Goal: Information Seeking & Learning: Check status

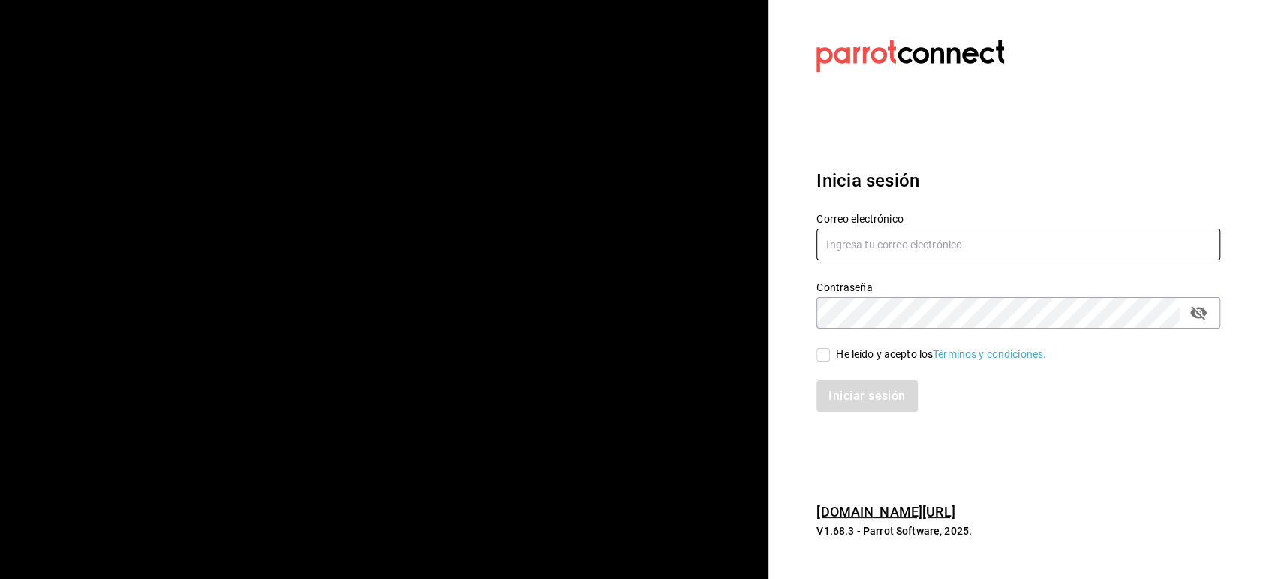
click at [890, 252] on input "text" at bounding box center [1018, 245] width 404 height 32
paste input "bxcarne@mty.com"
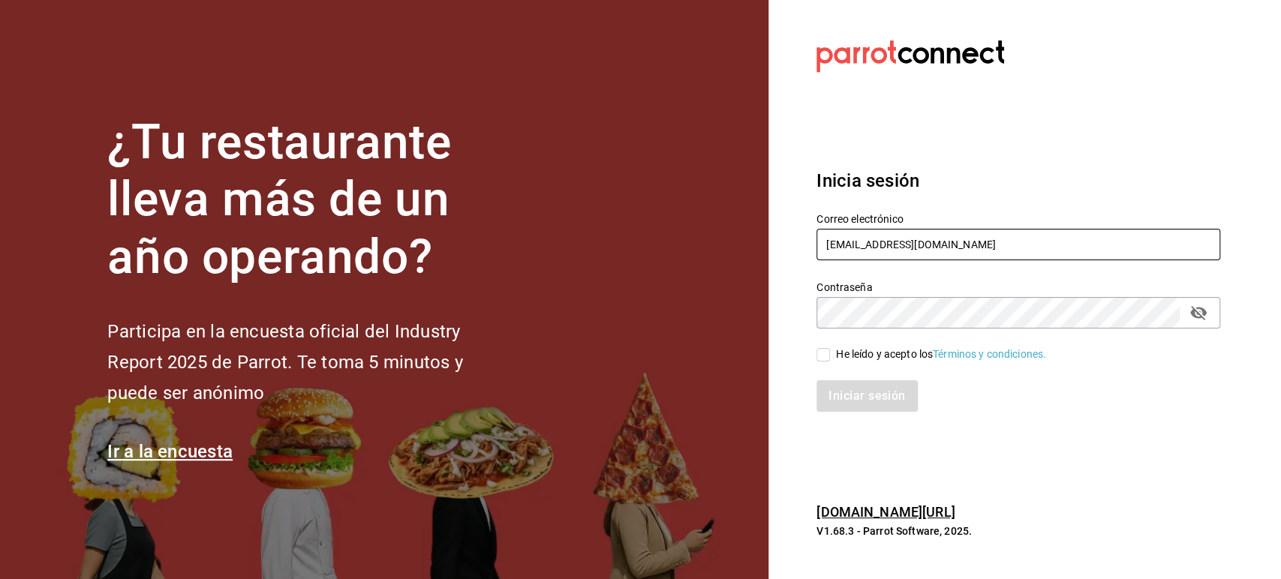
type input "bxcarne@mty.com"
click at [843, 355] on div "He leído y acepto los Términos y condiciones." at bounding box center [941, 355] width 210 height 16
click at [830, 355] on input "He leído y acepto los Términos y condiciones." at bounding box center [823, 355] width 14 height 14
checkbox input "true"
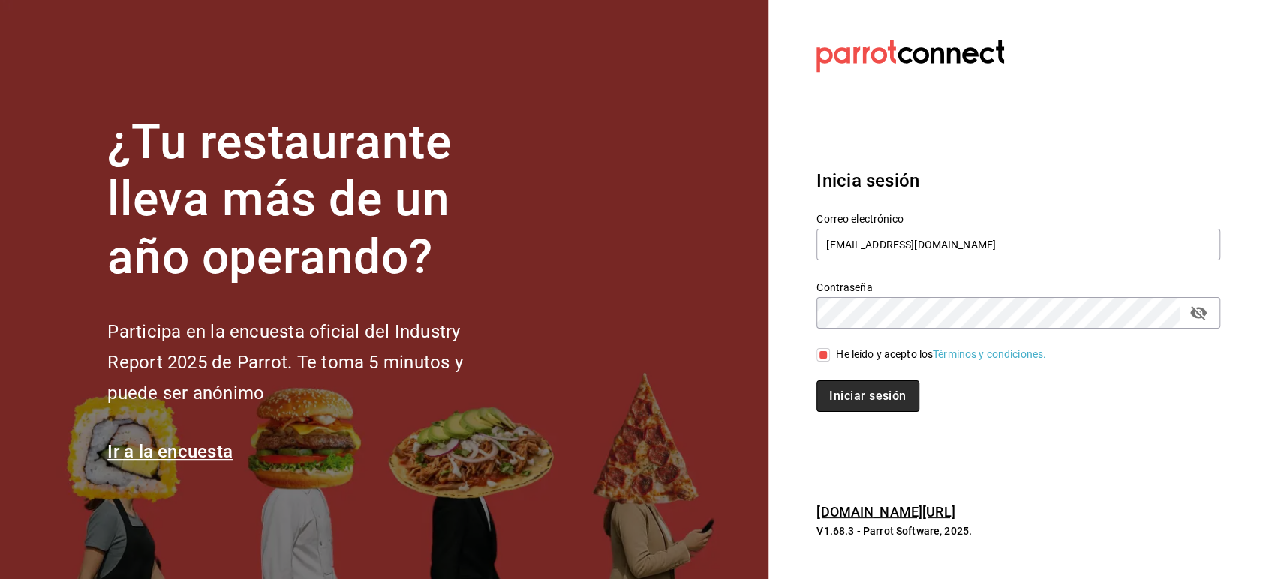
click at [858, 396] on button "Iniciar sesión" at bounding box center [867, 396] width 102 height 32
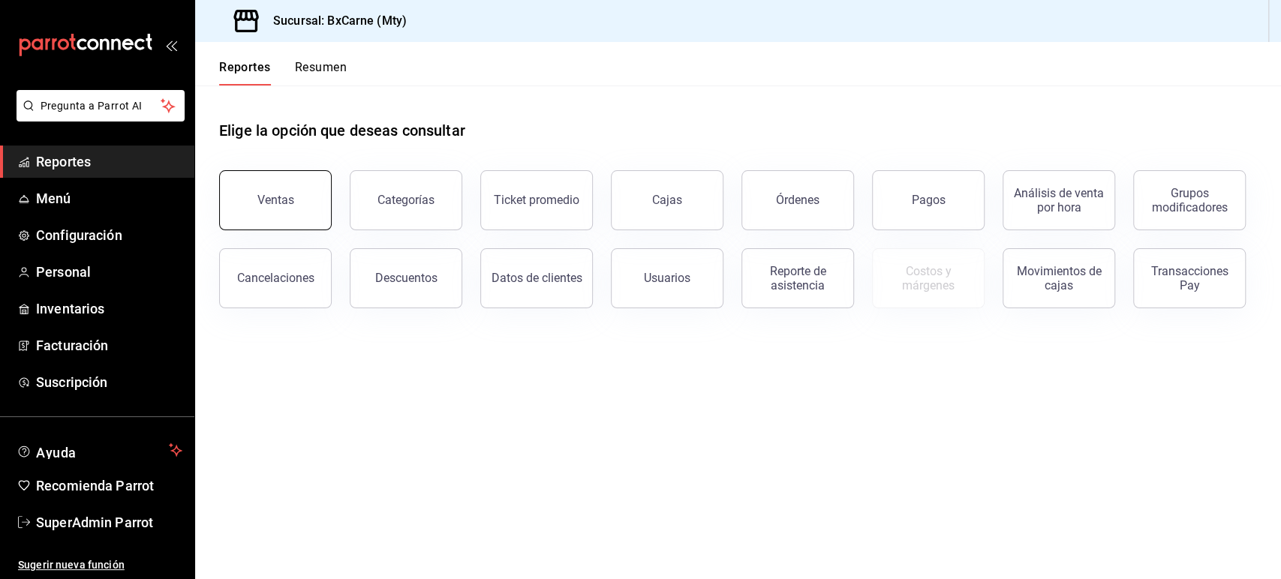
click at [280, 206] on div "Ventas" at bounding box center [275, 200] width 37 height 14
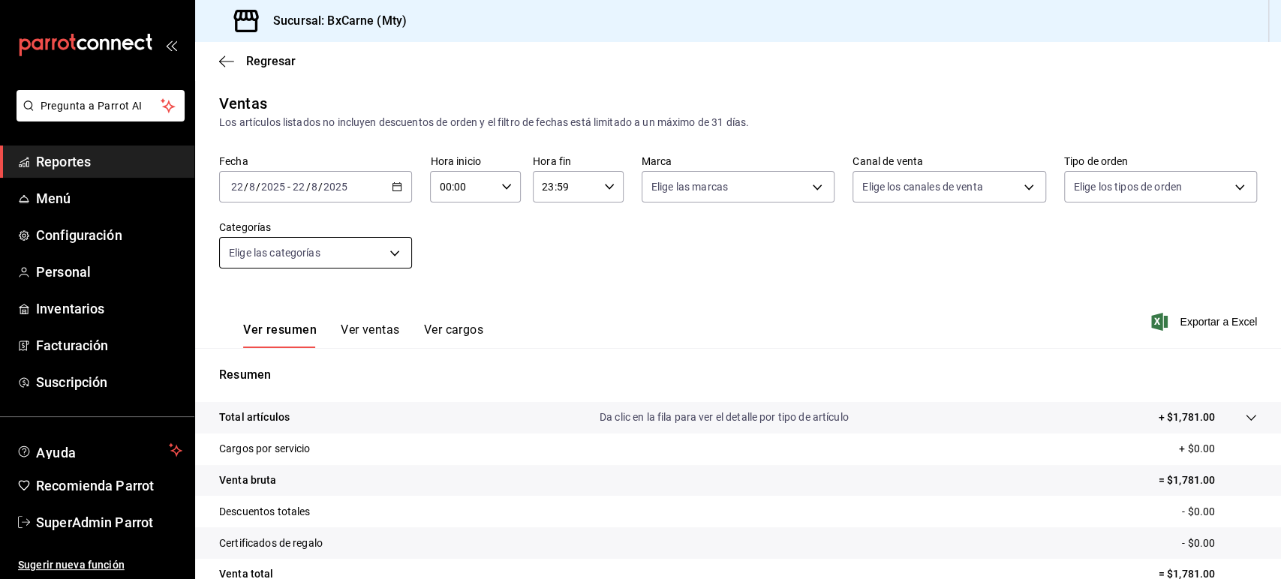
click at [361, 252] on body "Pregunta a Parrot AI Reportes Menú Configuración Personal Inventarios Facturaci…" at bounding box center [640, 289] width 1281 height 579
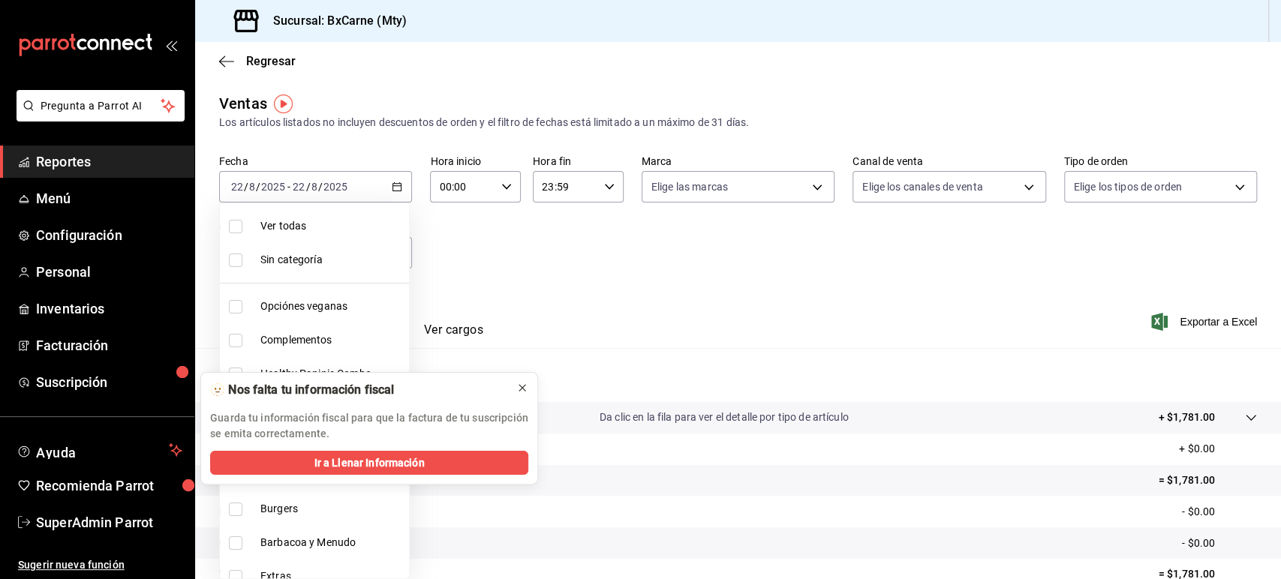
click at [518, 390] on icon at bounding box center [522, 388] width 12 height 12
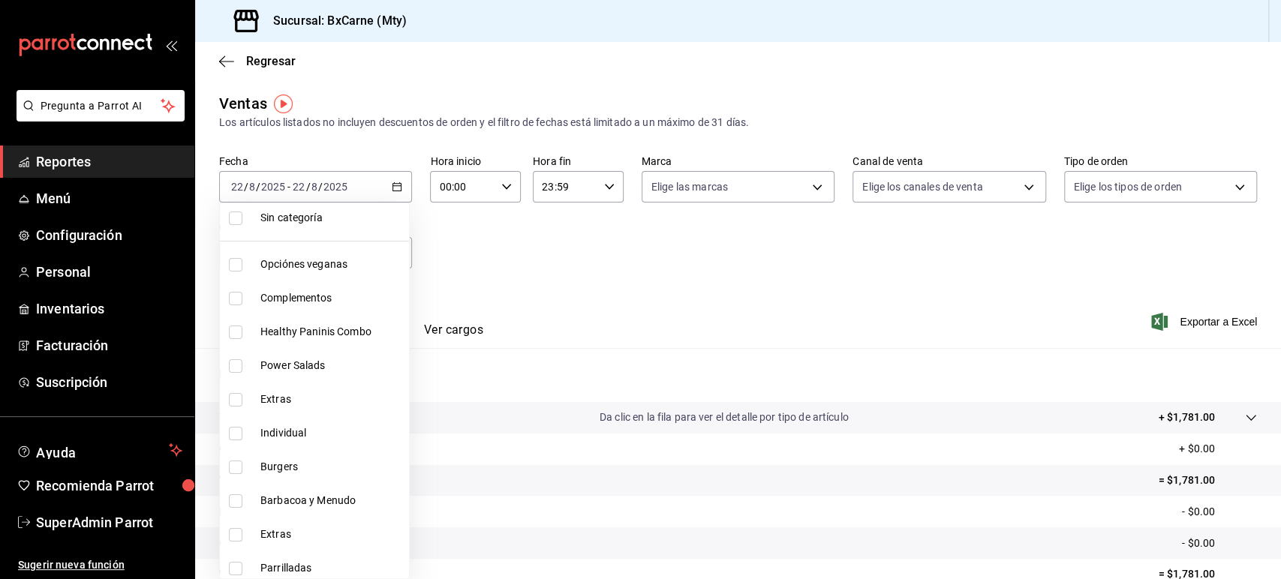
scroll to position [52, 0]
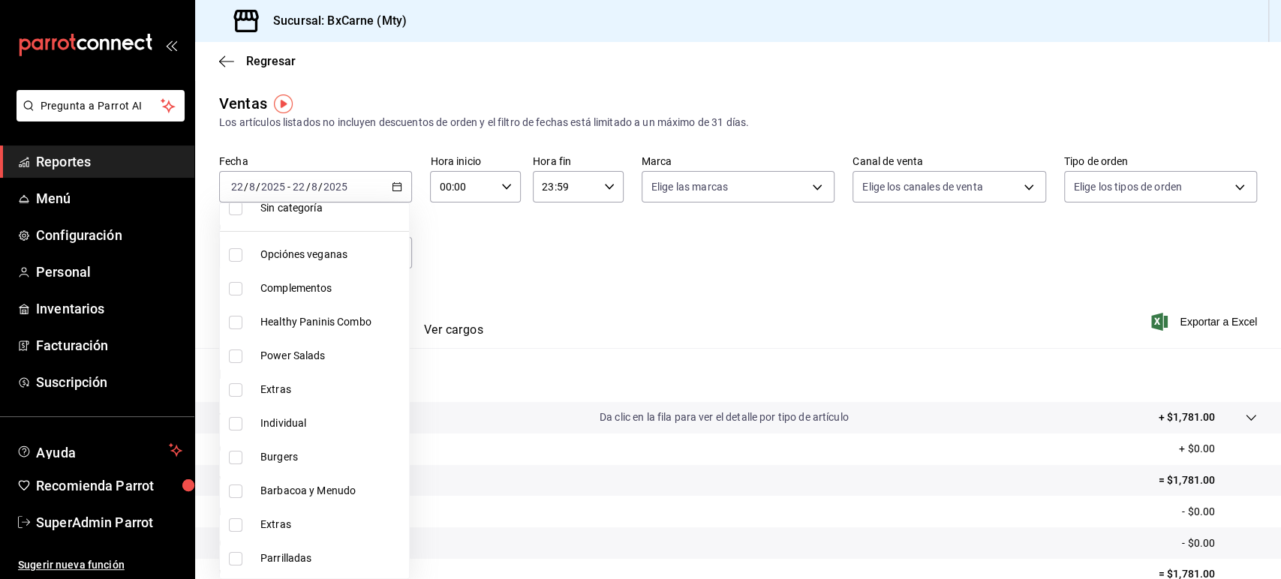
click at [302, 449] on span "Burgers" at bounding box center [331, 457] width 143 height 16
type input "31b72b93-cb70-4b18-aefb-4010d0532fc7"
checkbox input "true"
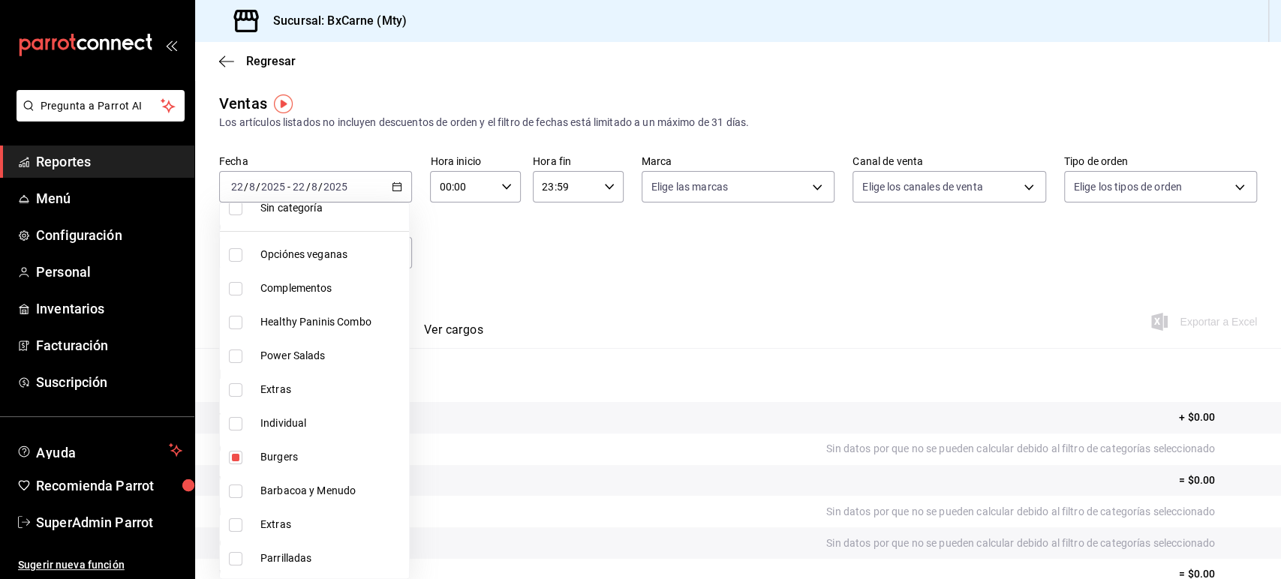
click at [558, 281] on div at bounding box center [640, 289] width 1281 height 579
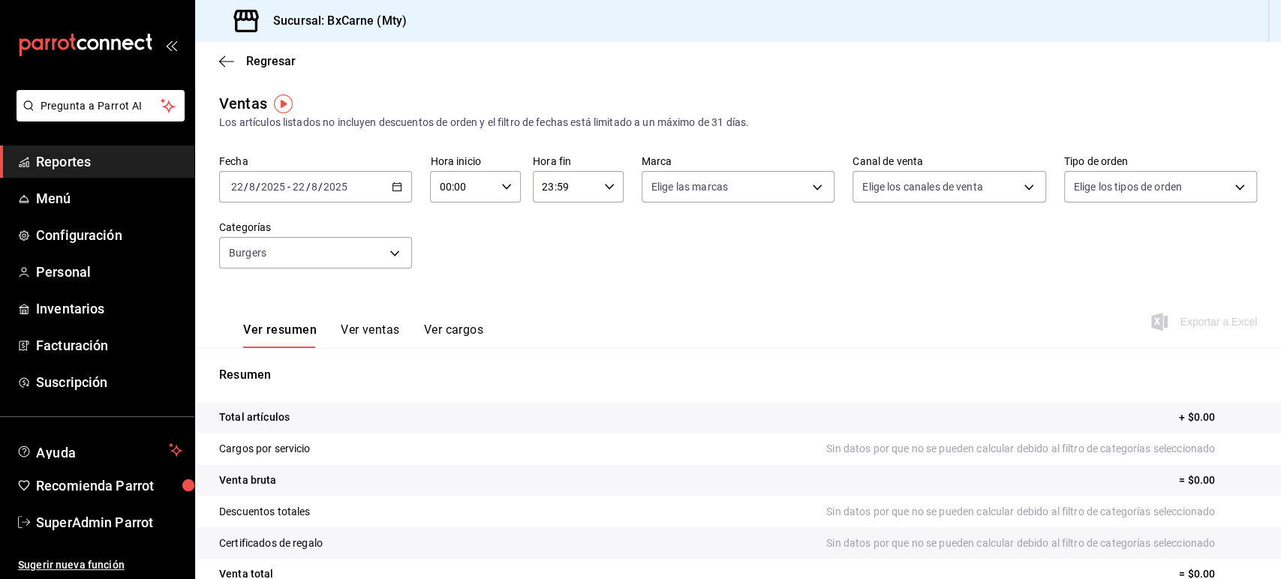
click at [398, 184] on \(Stroke\) "button" at bounding box center [396, 187] width 9 height 8
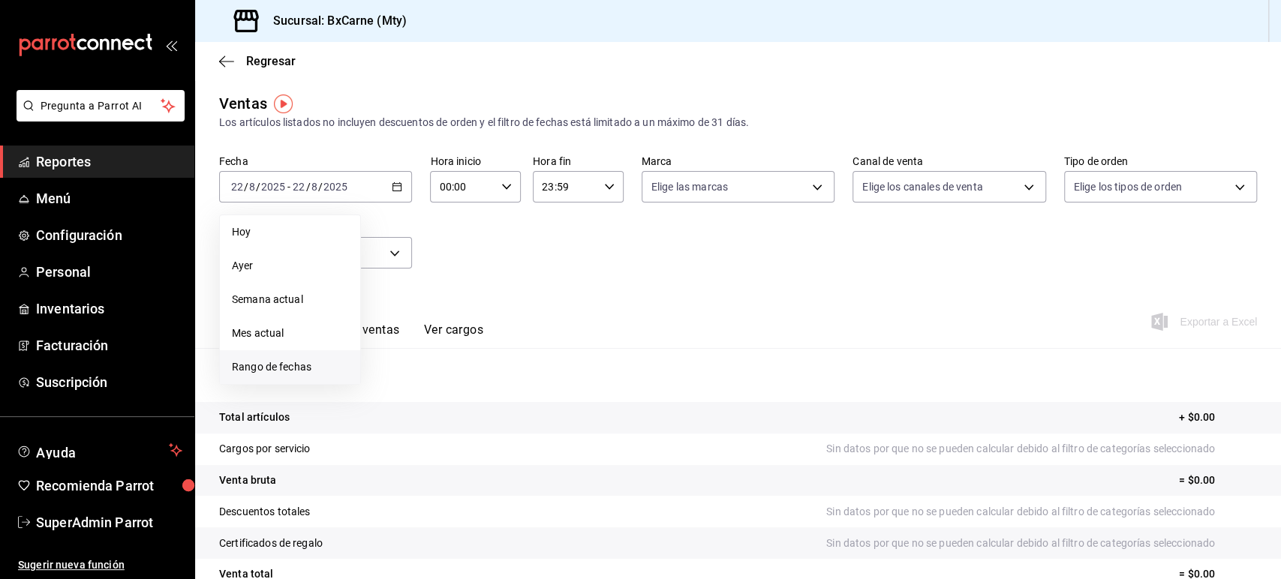
click at [308, 357] on li "Rango de fechas" at bounding box center [290, 367] width 140 height 34
click at [502, 295] on button "1" at bounding box center [498, 286] width 26 height 27
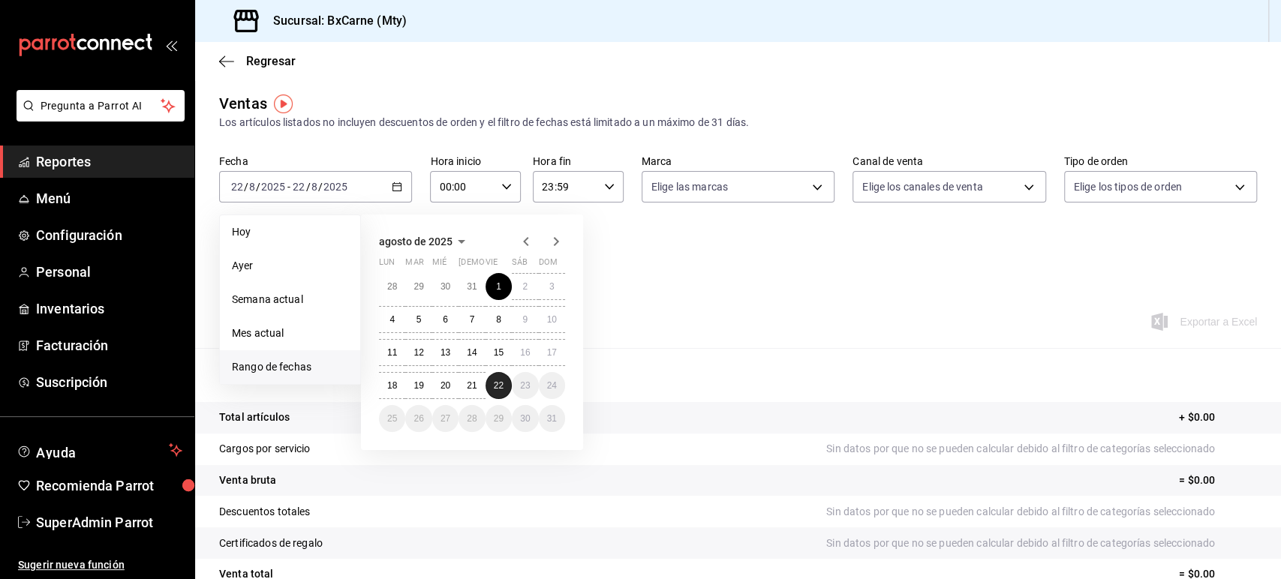
click at [502, 389] on abbr "22" at bounding box center [499, 385] width 10 height 11
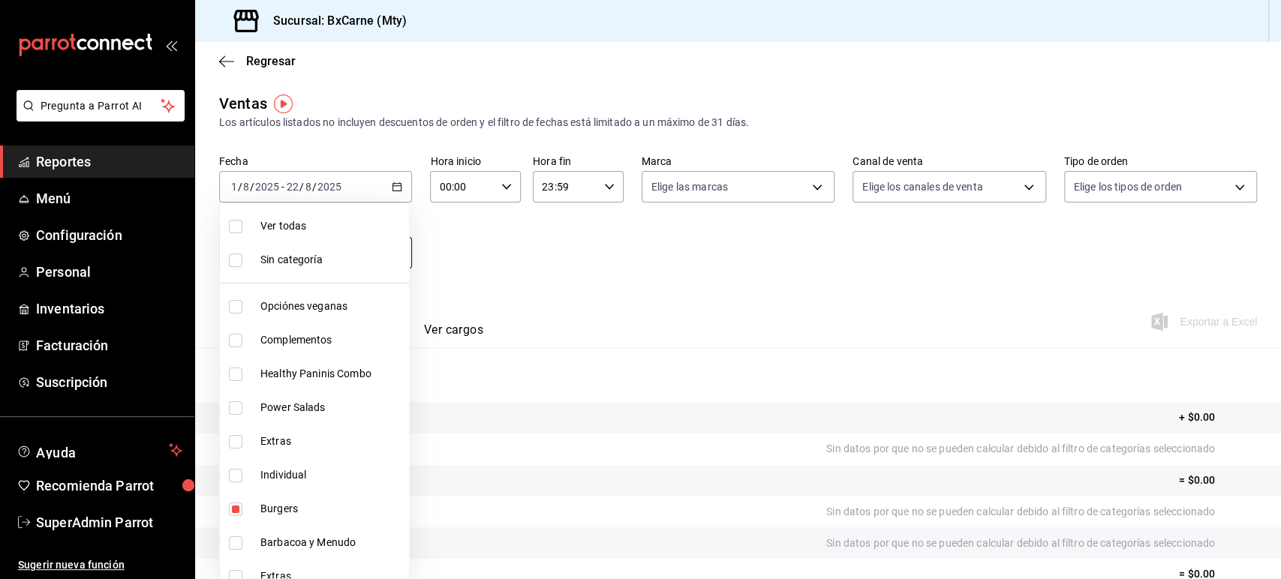
click at [376, 258] on body "Pregunta a Parrot AI Reportes Menú Configuración Personal Inventarios Facturaci…" at bounding box center [640, 289] width 1281 height 579
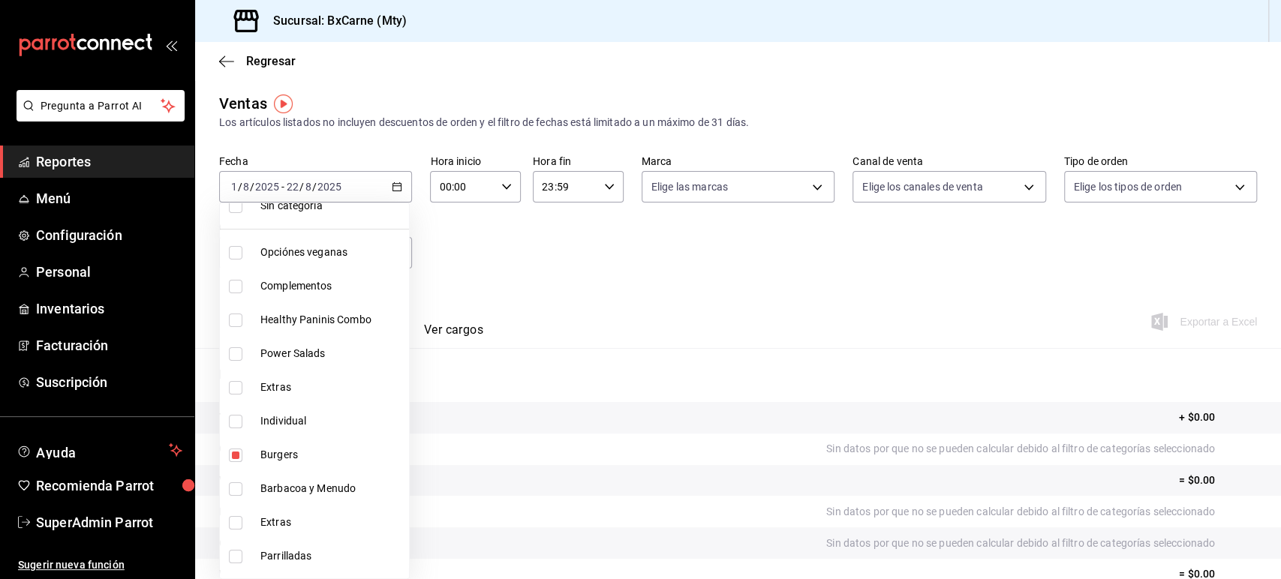
scroll to position [82, 0]
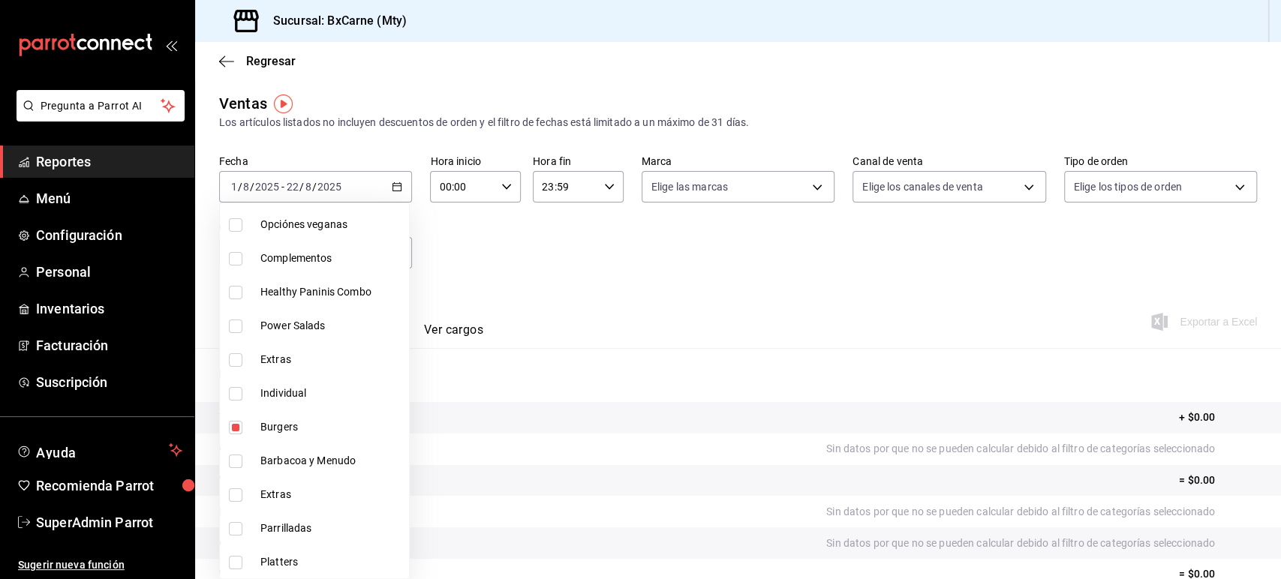
click at [284, 470] on li "Barbacoa y Menudo" at bounding box center [314, 461] width 189 height 34
type input "31b72b93-cb70-4b18-aefb-4010d0532fc7,9c75a580-d7db-40d4-9220-1f04a56797a9"
checkbox input "true"
click at [296, 418] on li "Burgers" at bounding box center [314, 427] width 189 height 34
type input "9c75a580-d7db-40d4-9220-1f04a56797a9"
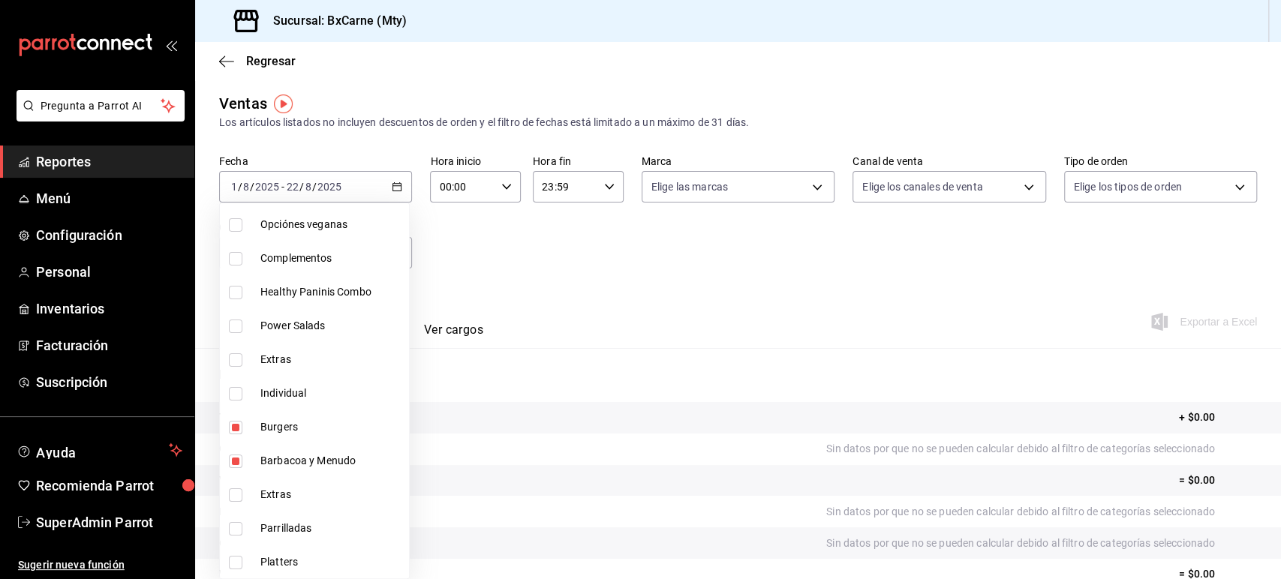
checkbox input "false"
click at [527, 284] on div at bounding box center [640, 289] width 1281 height 579
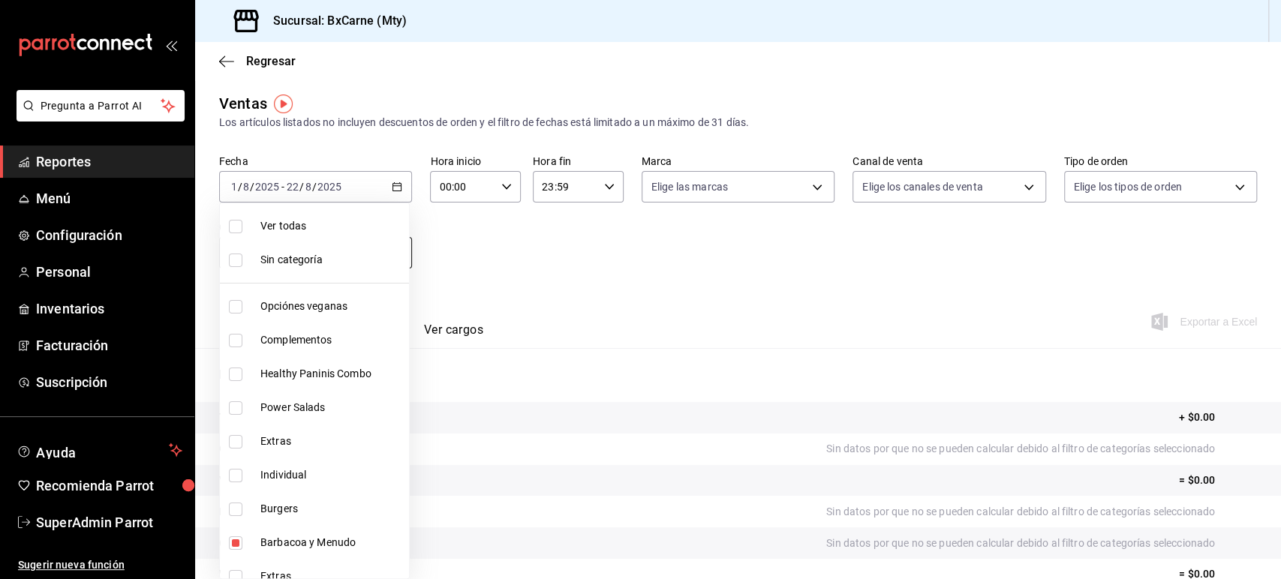
click at [371, 253] on body "Pregunta a Parrot AI Reportes Menú Configuración Personal Inventarios Facturaci…" at bounding box center [640, 289] width 1281 height 579
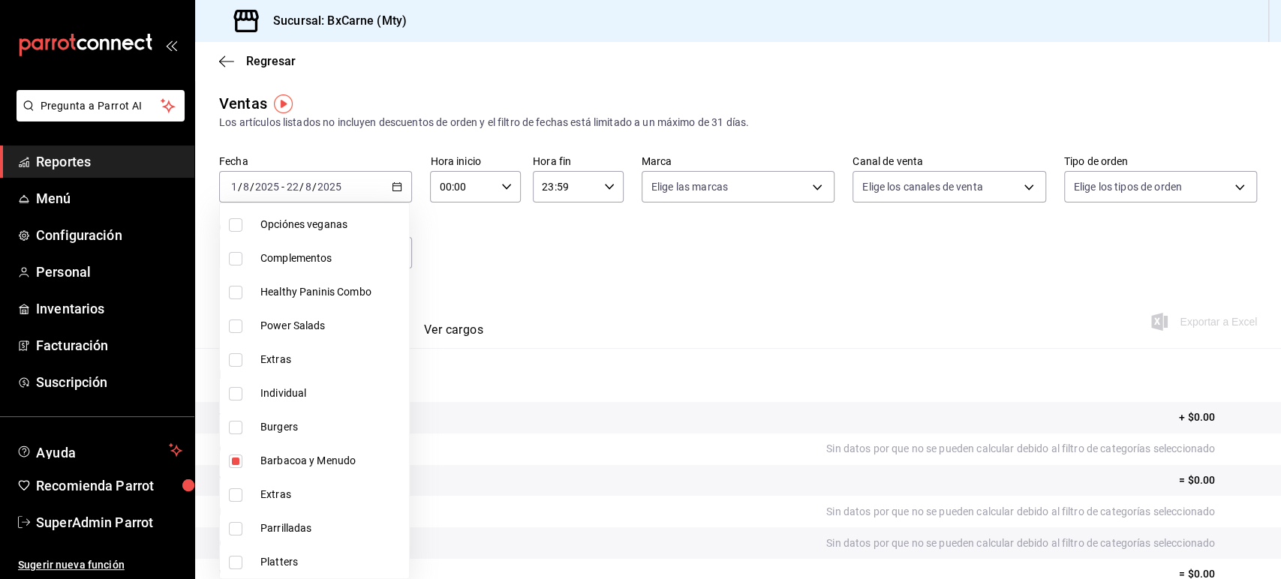
click at [323, 530] on span "Parrilladas" at bounding box center [331, 529] width 143 height 16
type input "9c75a580-d7db-40d4-9220-1f04a56797a9,e593c18b-edc3-4e1e-aa86-78476dec9839"
checkbox input "true"
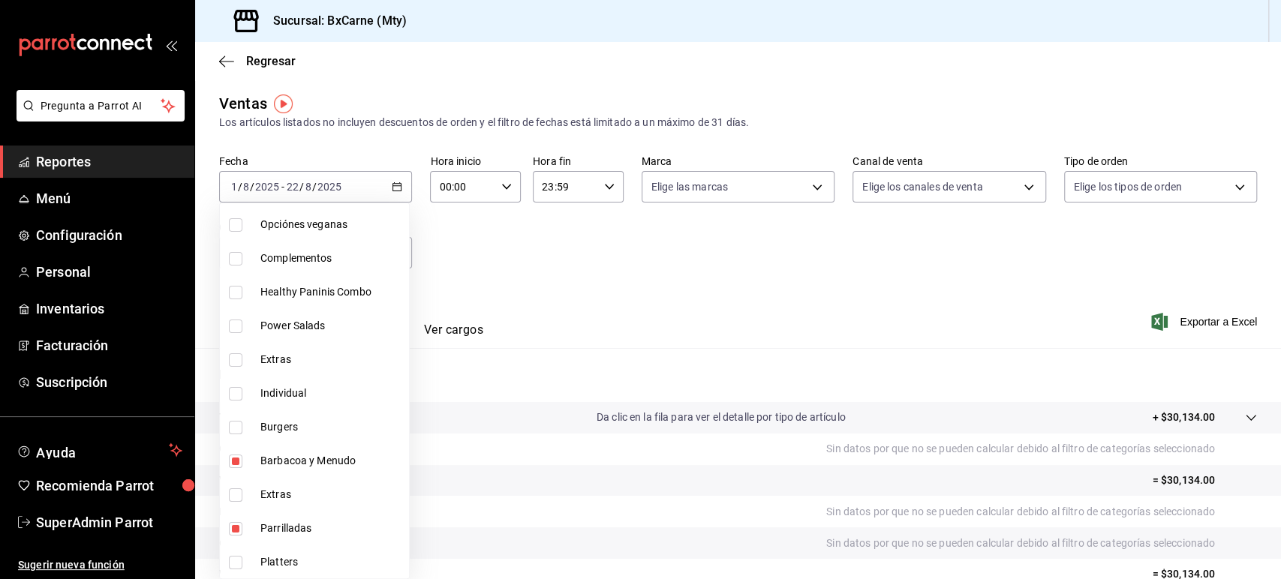
click at [293, 461] on span "Barbacoa y Menudo" at bounding box center [331, 461] width 143 height 16
type input "e593c18b-edc3-4e1e-aa86-78476dec9839"
checkbox input "false"
click at [539, 314] on div at bounding box center [640, 289] width 1281 height 579
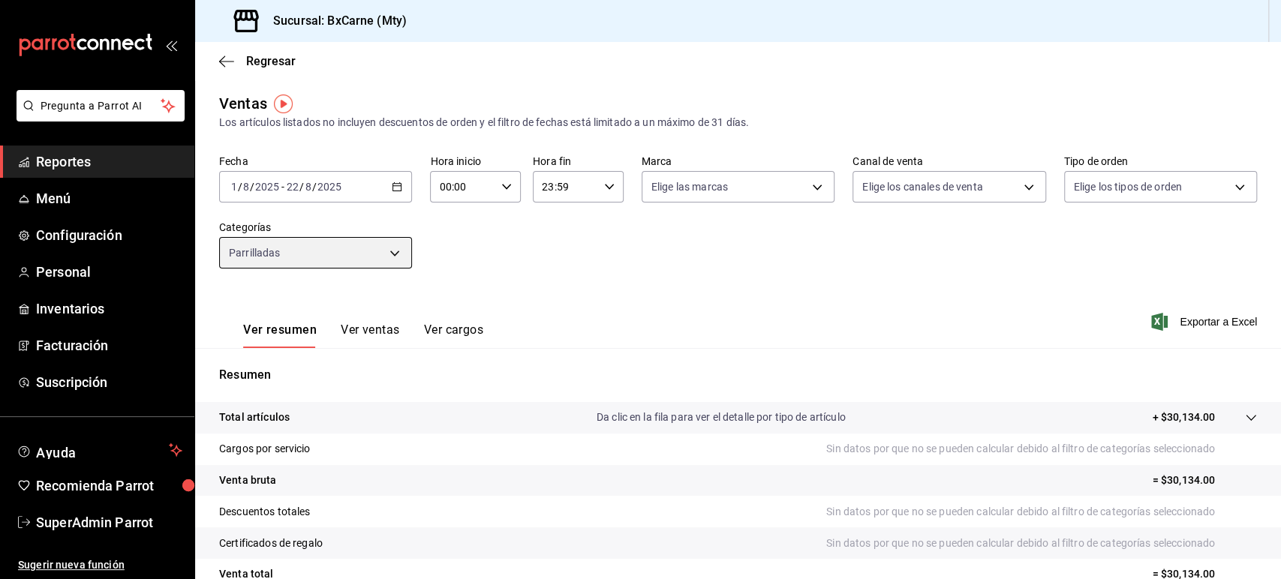
scroll to position [140, 0]
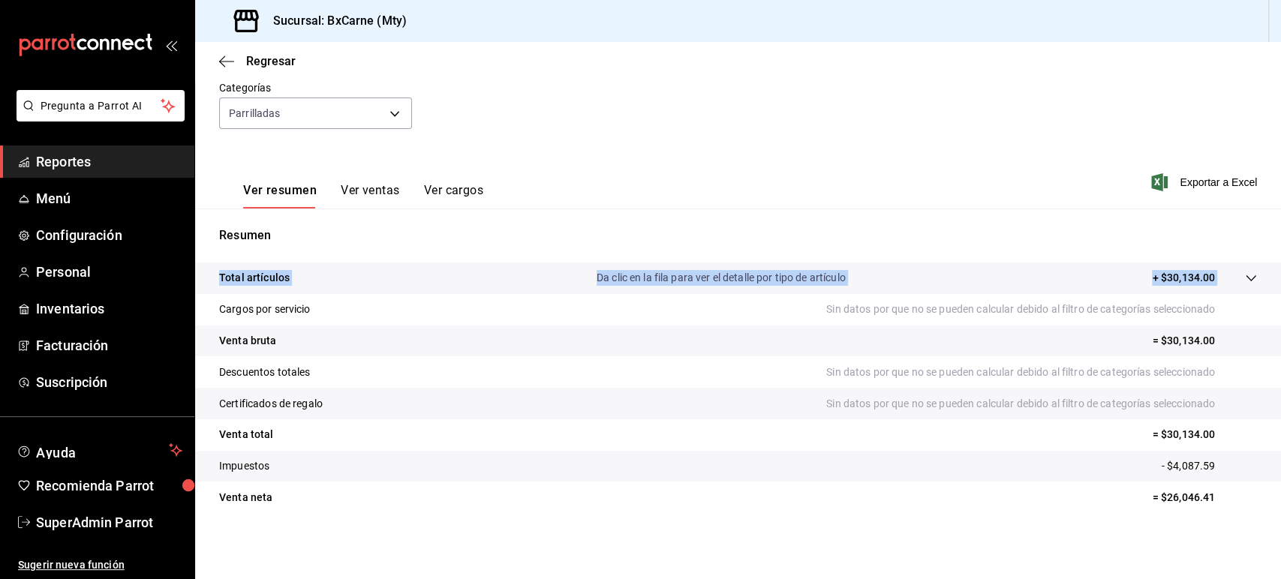
drag, startPoint x: 215, startPoint y: 272, endPoint x: 1211, endPoint y: 284, distance: 995.6
click at [1211, 284] on tr "Total artículos Da clic en la fila para ver el detalle por tipo de artículo + $…" at bounding box center [738, 279] width 1086 height 32
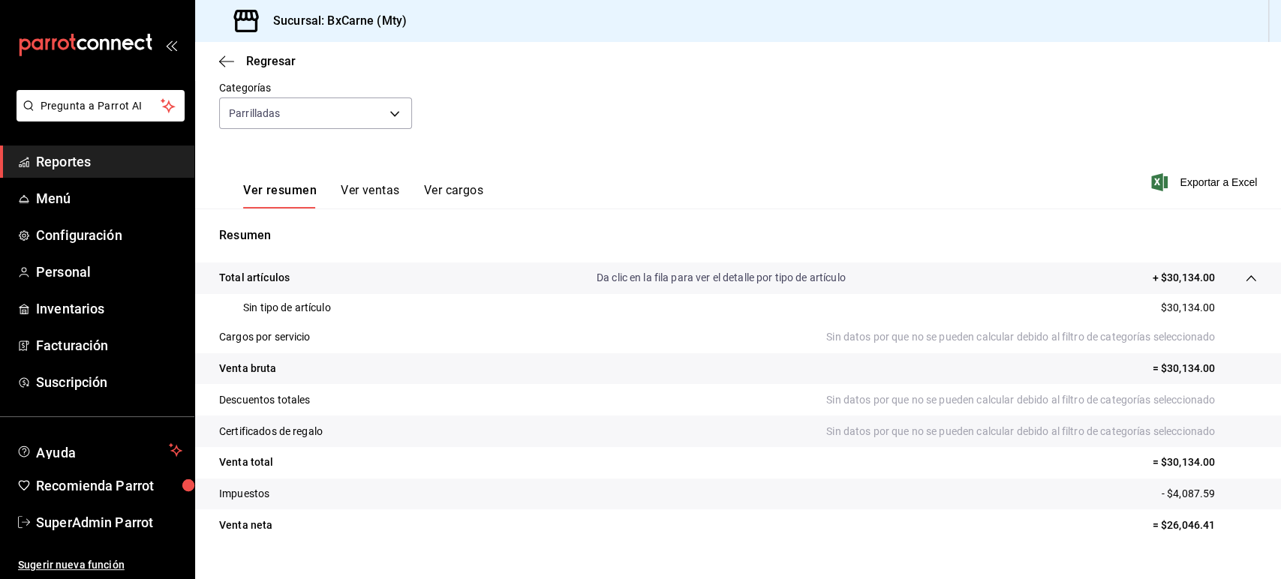
click at [988, 219] on div "Resumen Total artículos Da clic en la fila para ver el detalle por tipo de artí…" at bounding box center [738, 384] width 1086 height 350
click at [101, 512] on span "SuperAdmin Parrot" at bounding box center [109, 522] width 146 height 20
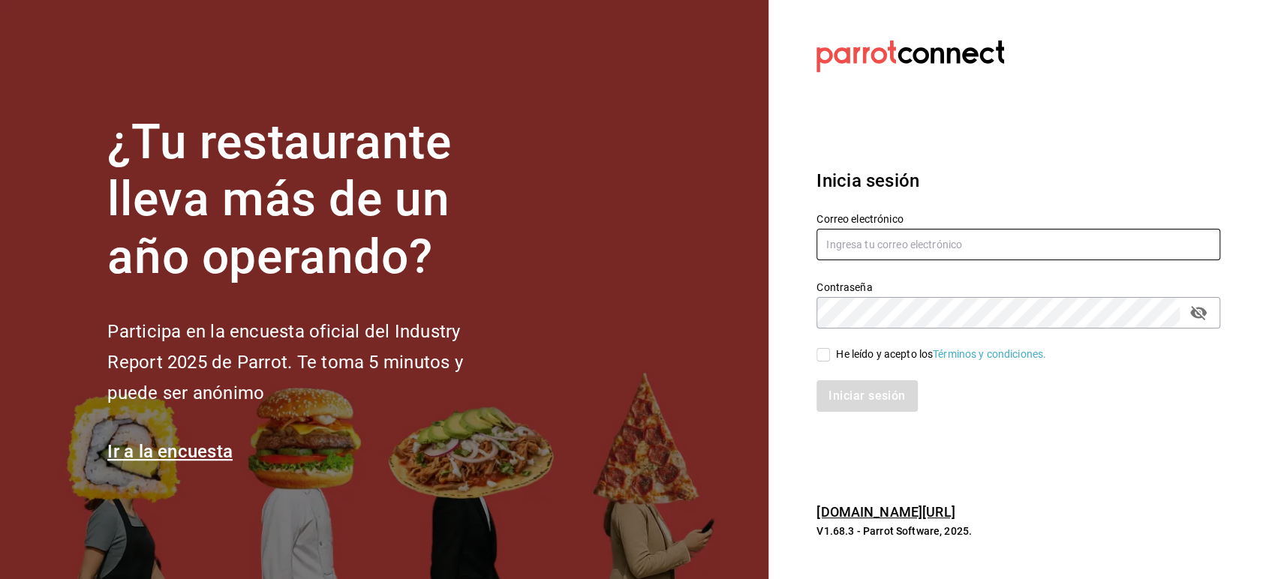
click at [833, 239] on input "text" at bounding box center [1018, 245] width 404 height 32
paste input "venancios@campeche.com"
type input "venancios@campeche.com"
click at [831, 353] on span "He leído y acepto los Términos y condiciones." at bounding box center [938, 355] width 216 height 16
click at [830, 353] on input "He leído y acepto los Términos y condiciones." at bounding box center [823, 355] width 14 height 14
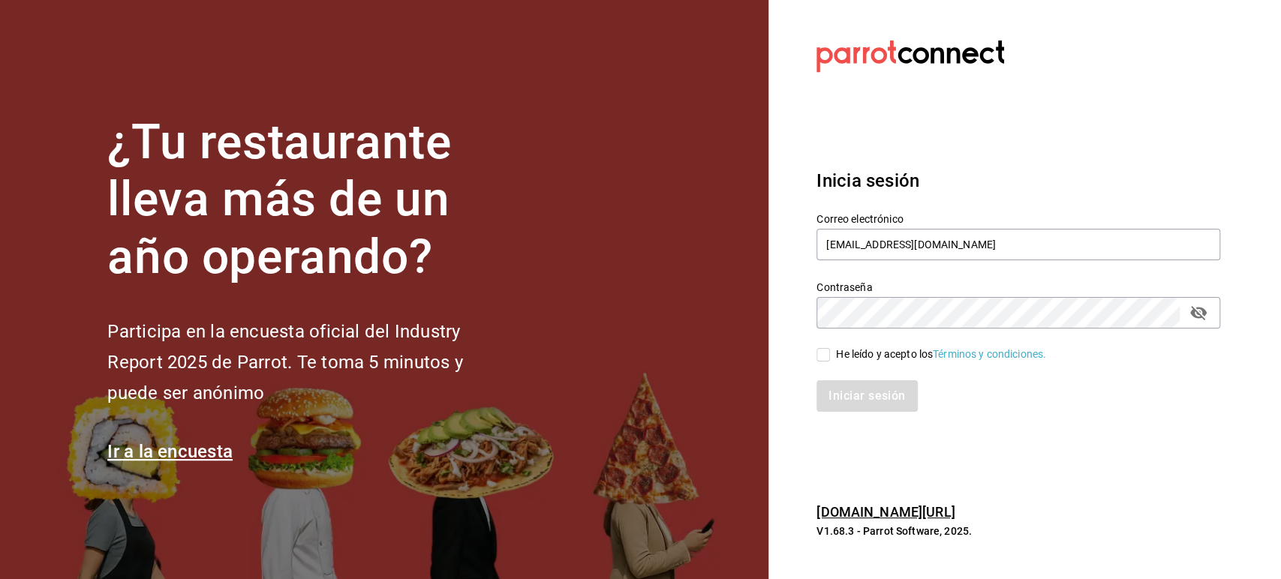
checkbox input "true"
click at [845, 392] on button "Iniciar sesión" at bounding box center [867, 396] width 102 height 32
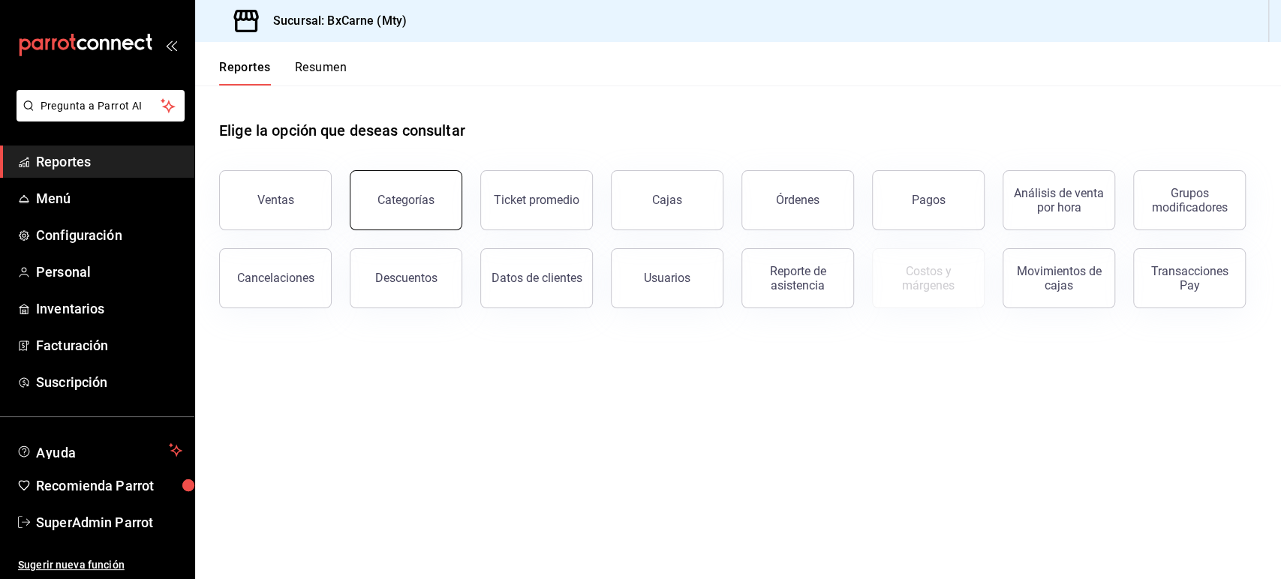
click at [403, 209] on button "Categorías" at bounding box center [406, 200] width 113 height 60
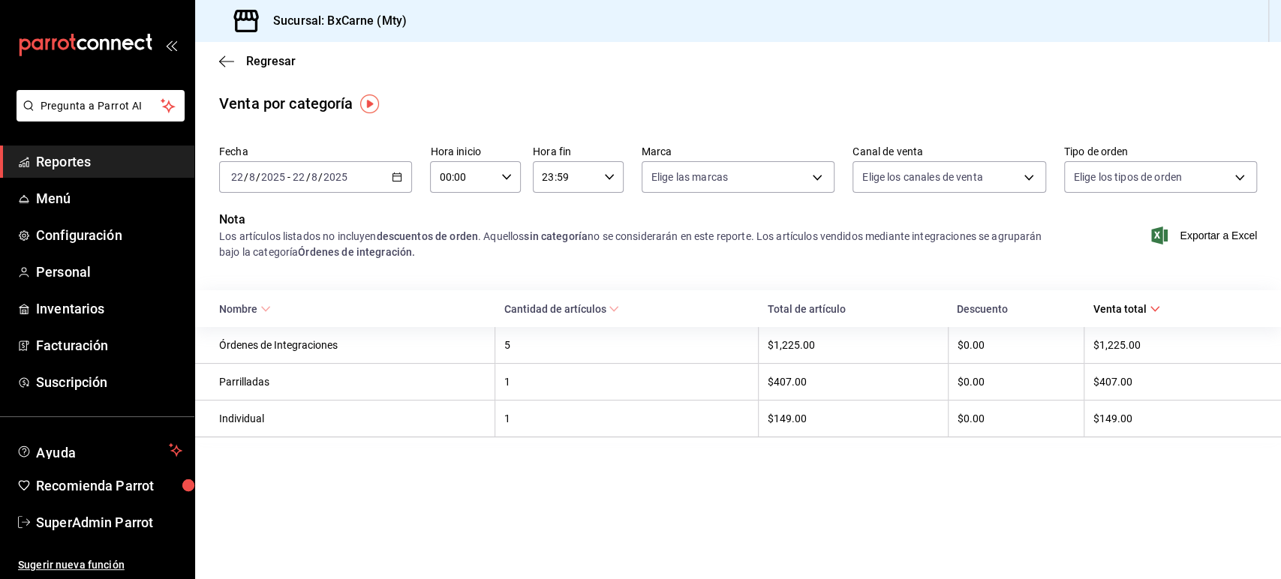
click at [392, 178] on icon "button" at bounding box center [397, 177] width 11 height 11
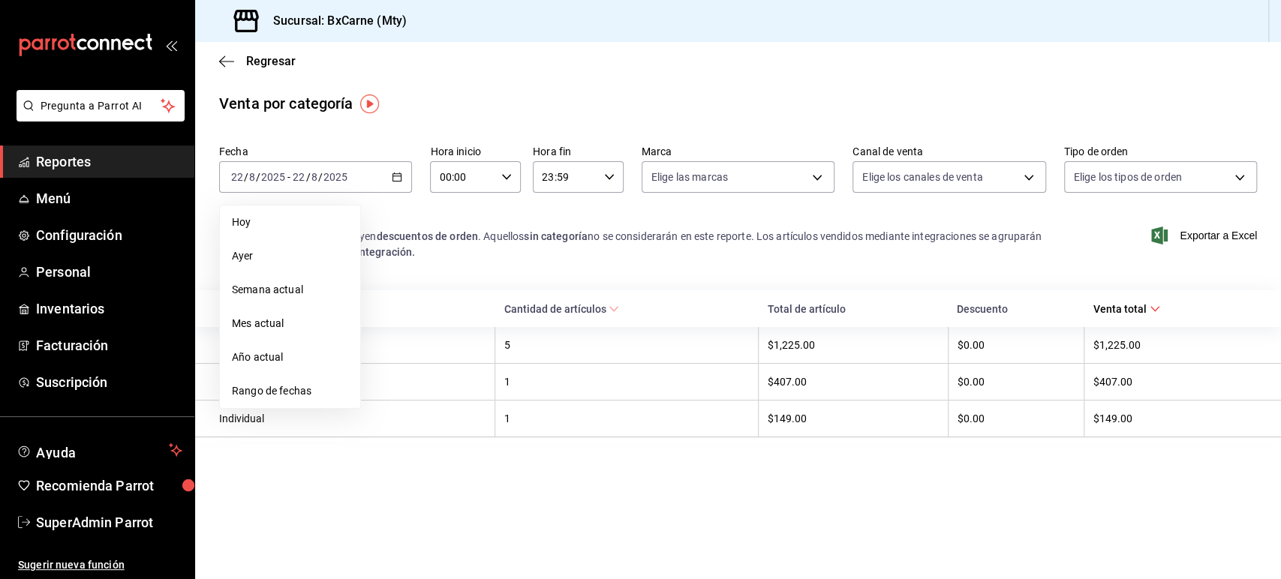
click at [434, 120] on main "Regresar Venta por categoría Fecha 2025-08-22 22 / 8 / 2025 - 2025-08-22 22 / 8…" at bounding box center [738, 310] width 1086 height 537
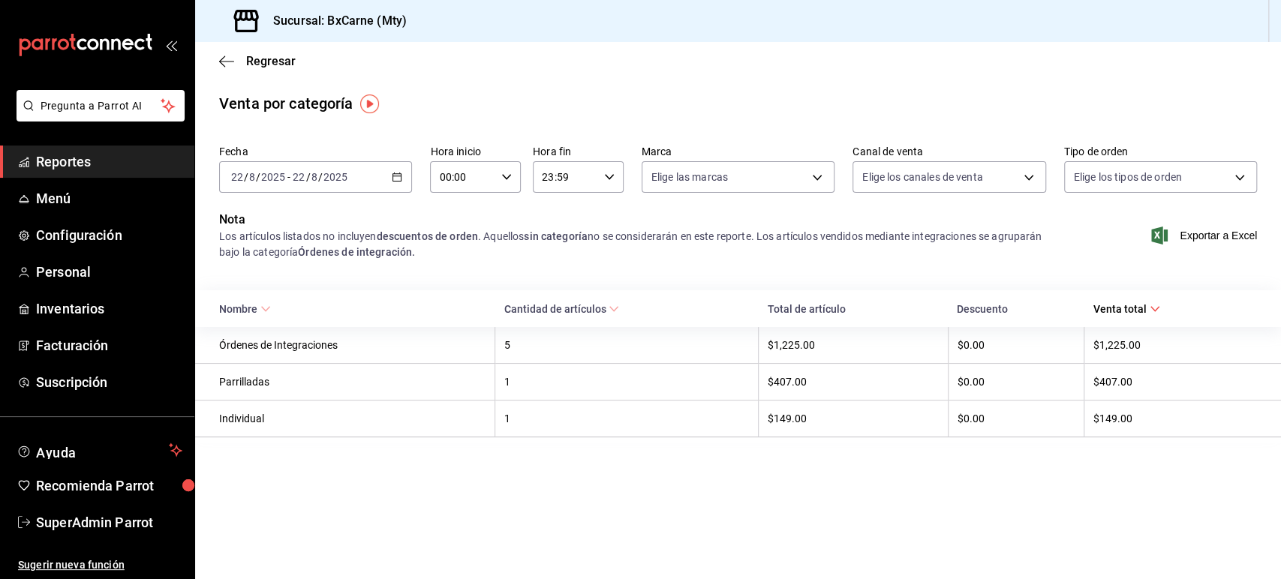
click at [395, 179] on icon "button" at bounding box center [397, 177] width 11 height 11
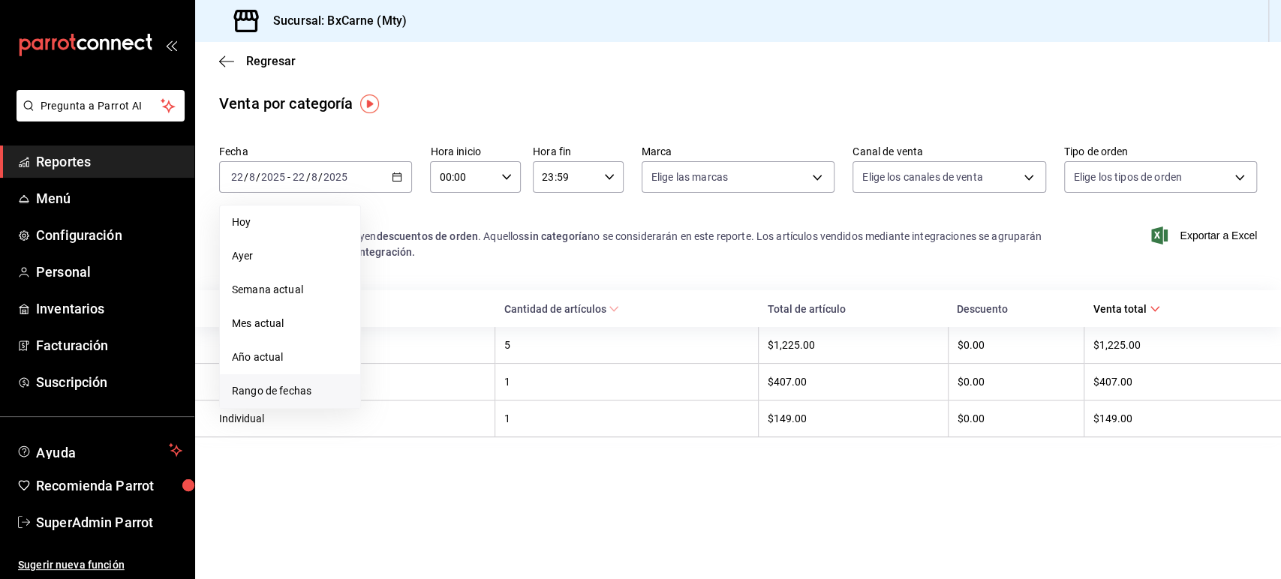
click at [288, 391] on span "Rango de fechas" at bounding box center [290, 391] width 116 height 16
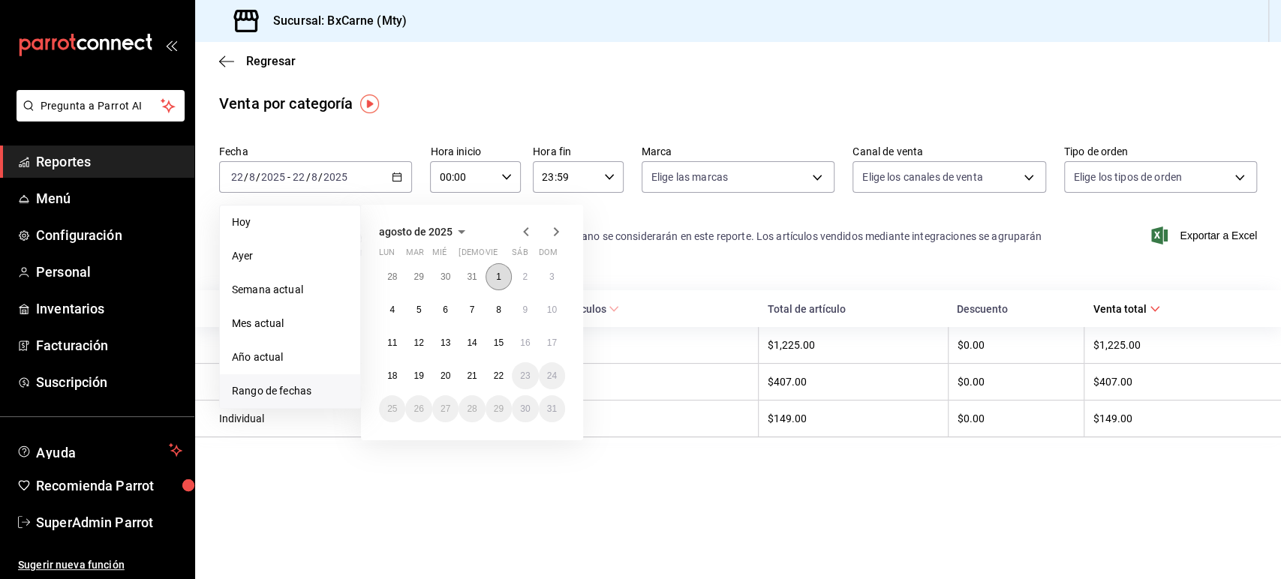
click at [498, 275] on abbr "1" at bounding box center [498, 277] width 5 height 11
click at [499, 377] on abbr "22" at bounding box center [499, 376] width 10 height 11
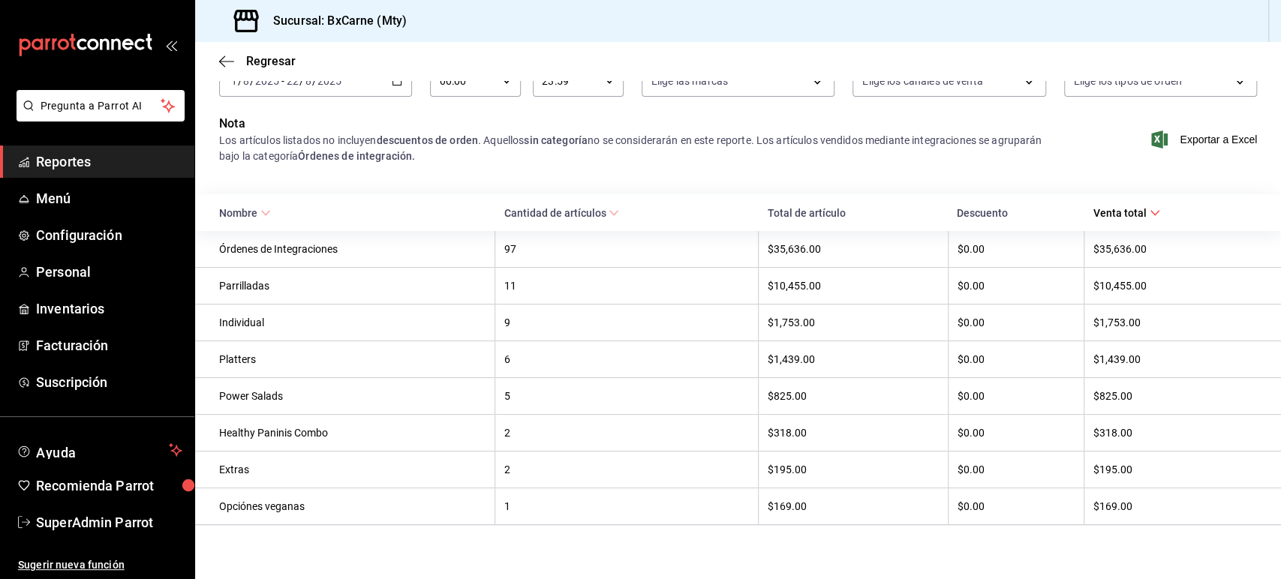
scroll to position [101, 0]
drag, startPoint x: 762, startPoint y: 281, endPoint x: 1155, endPoint y: 287, distance: 392.4
click at [1155, 287] on tr "Parrilladas 11 $10,455.00 $0.00 $10,455.00" at bounding box center [738, 286] width 1086 height 37
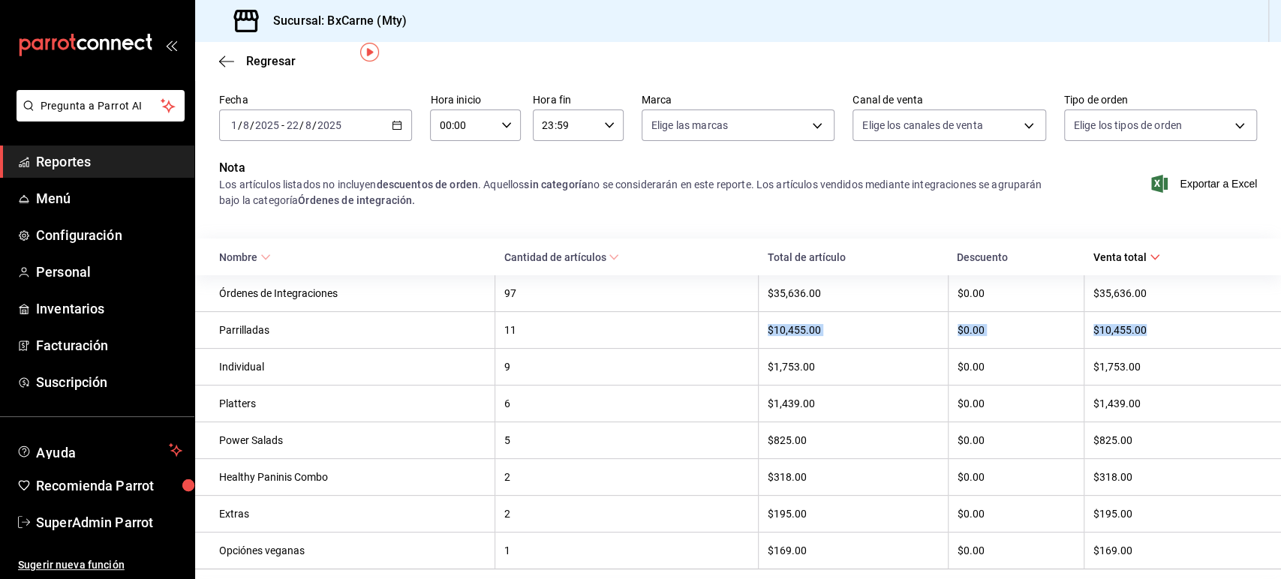
scroll to position [0, 0]
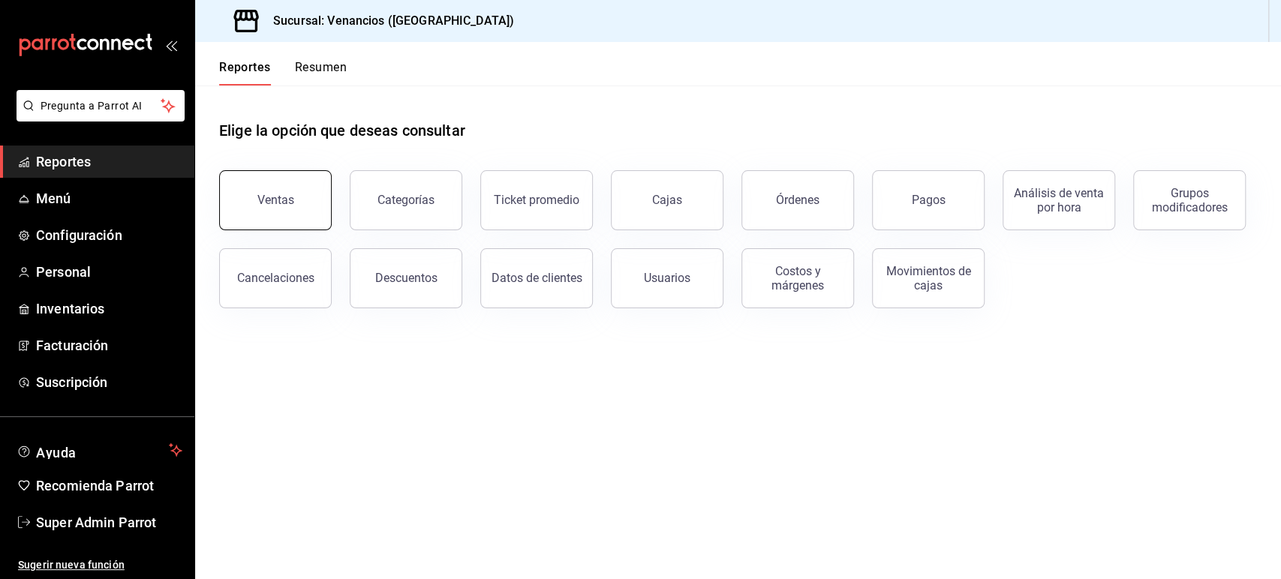
click at [282, 212] on button "Ventas" at bounding box center [275, 200] width 113 height 60
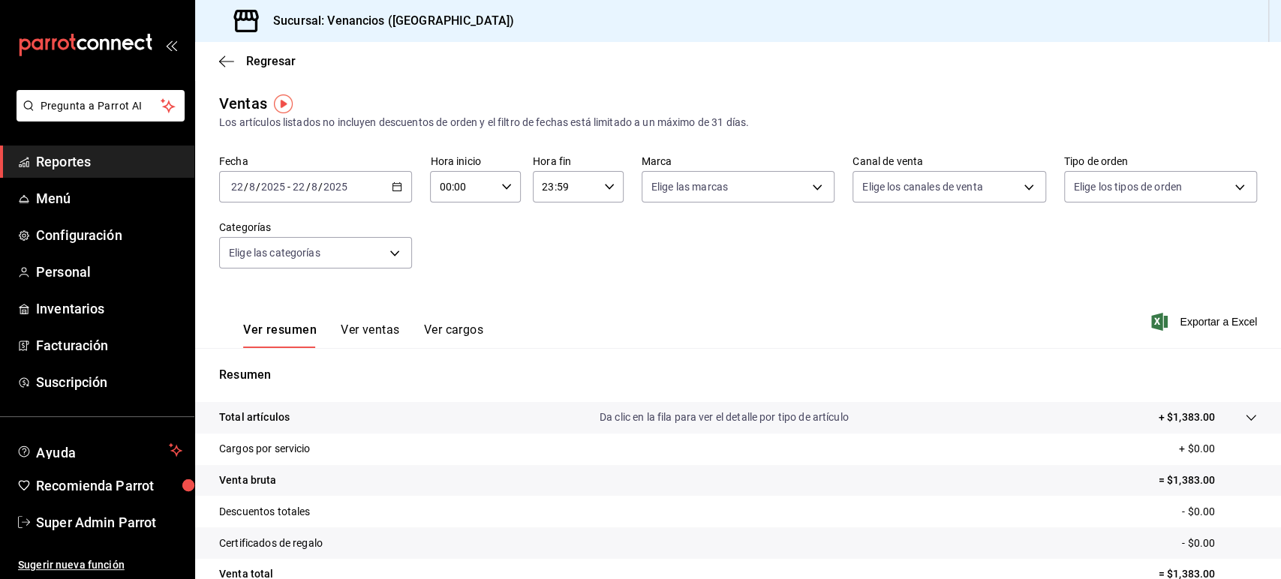
click at [400, 194] on div "2025-08-22 22 / 8 / 2025 - 2025-08-22 22 / 8 / 2025" at bounding box center [315, 187] width 193 height 32
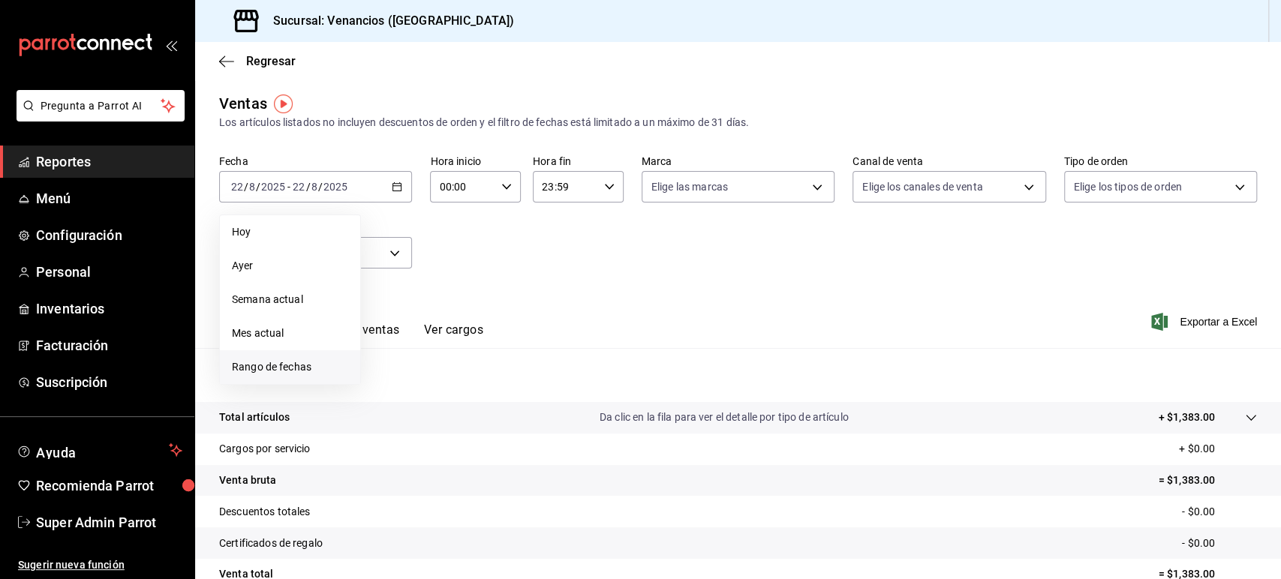
click at [293, 370] on span "Rango de fechas" at bounding box center [290, 367] width 116 height 16
click at [497, 287] on abbr "1" at bounding box center [498, 286] width 5 height 11
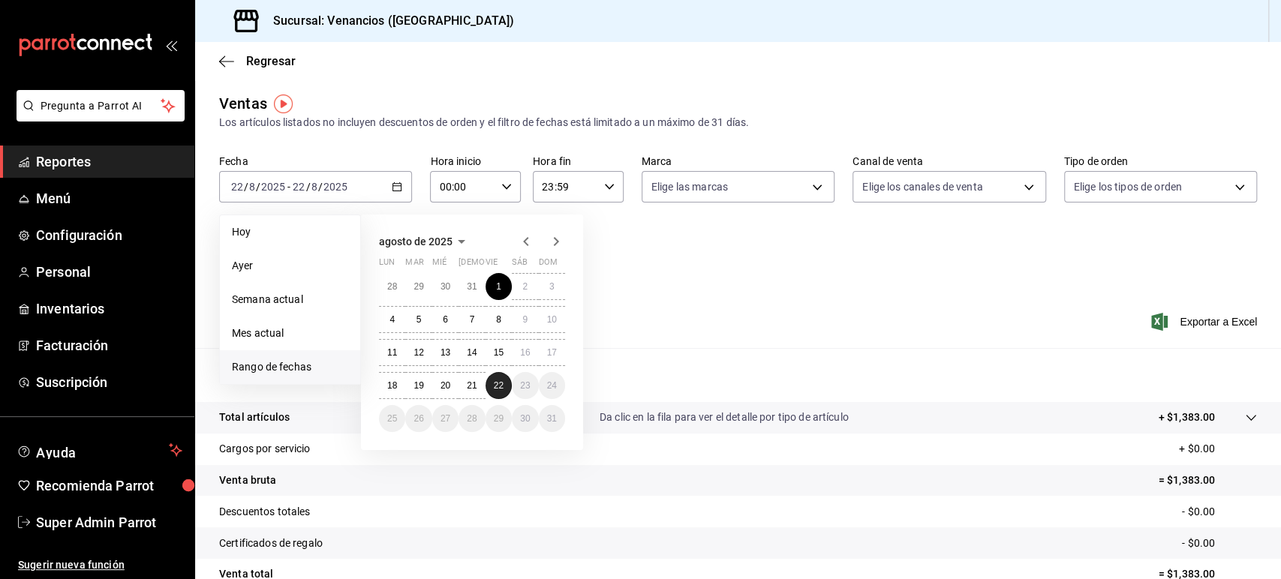
click at [502, 387] on abbr "22" at bounding box center [499, 385] width 10 height 11
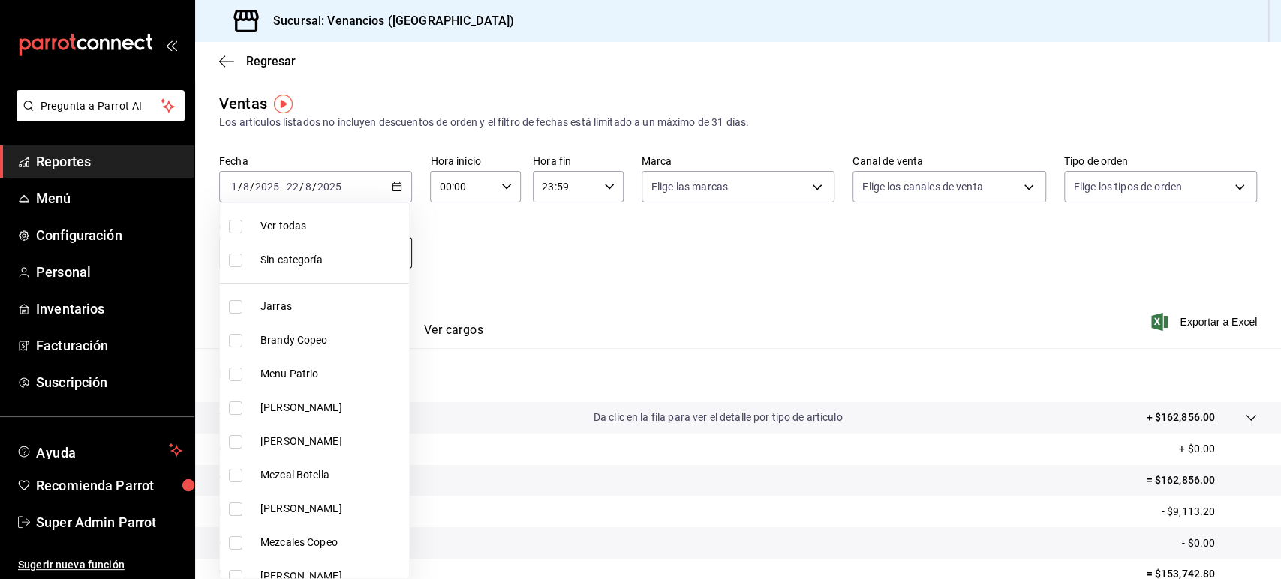
click at [359, 246] on body "Pregunta a Parrot AI Reportes Menú Configuración Personal Inventarios Facturaci…" at bounding box center [640, 289] width 1281 height 579
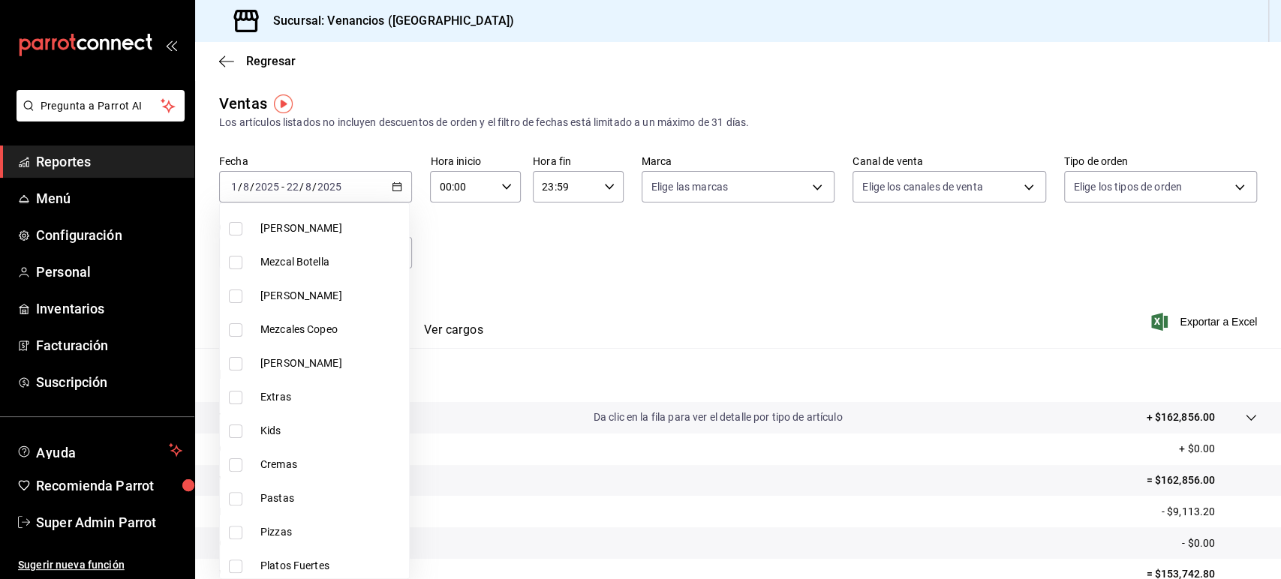
scroll to position [277, 0]
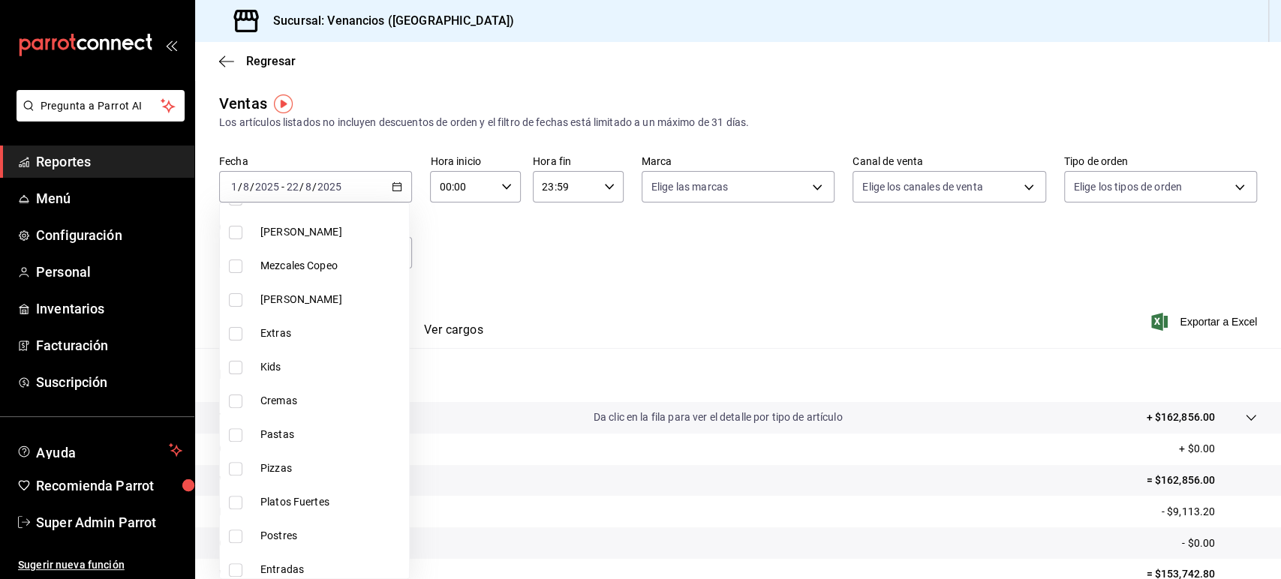
click at [300, 464] on span "Pizzas" at bounding box center [331, 469] width 143 height 16
type input "32a31b12-c24a-47ac-88ab-a17c432acd3d"
checkbox input "true"
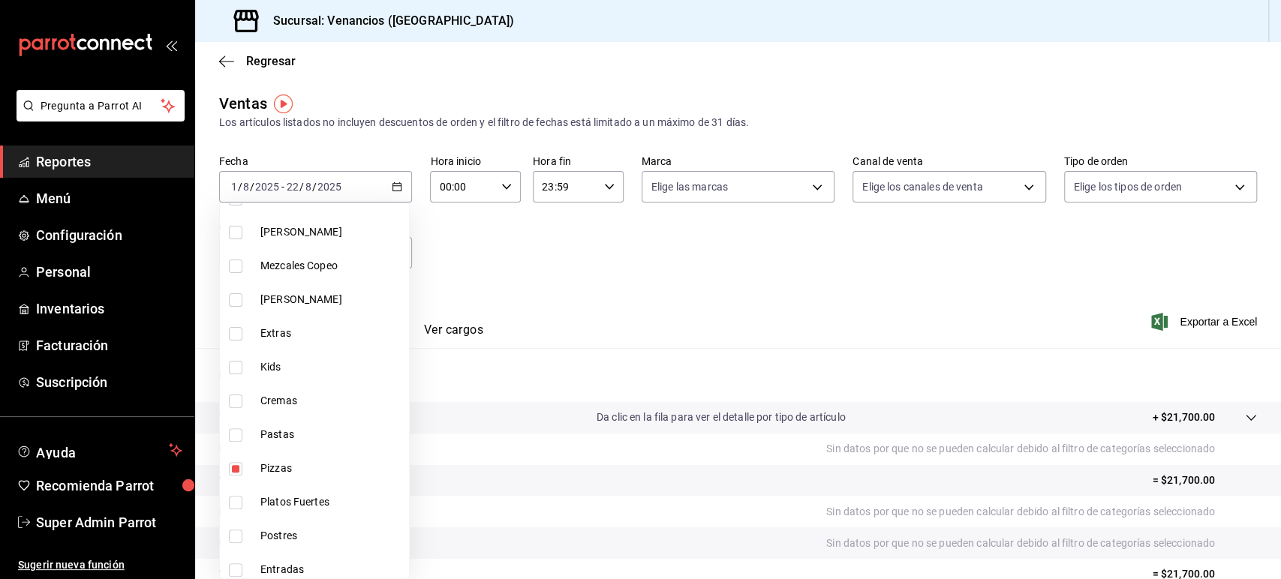
click at [450, 250] on div at bounding box center [640, 289] width 1281 height 579
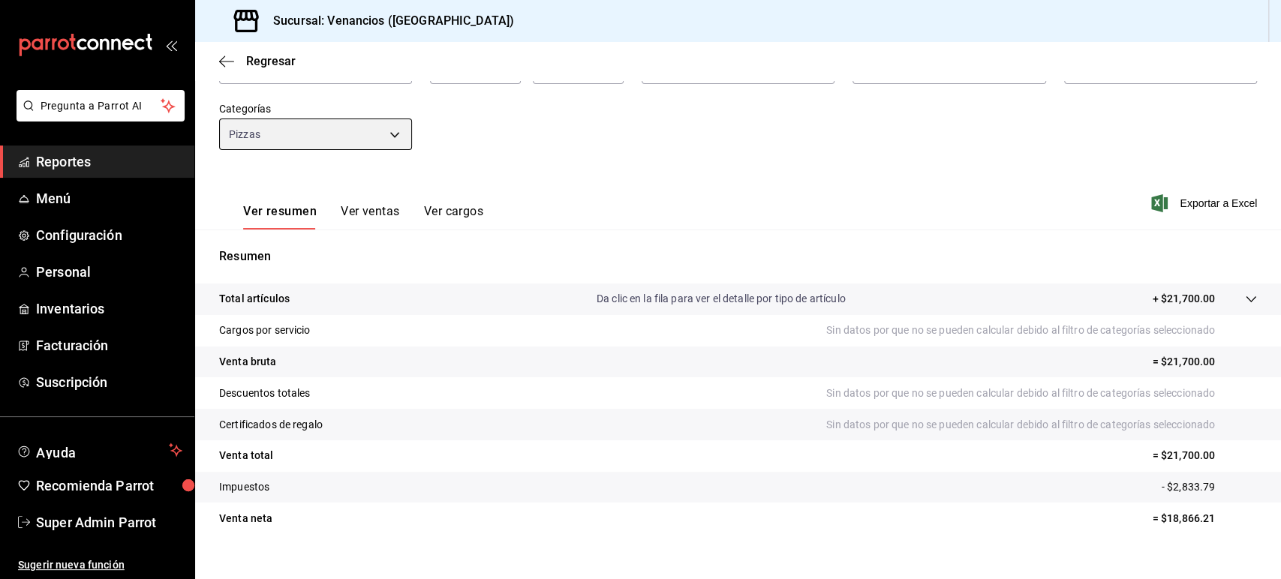
scroll to position [128, 0]
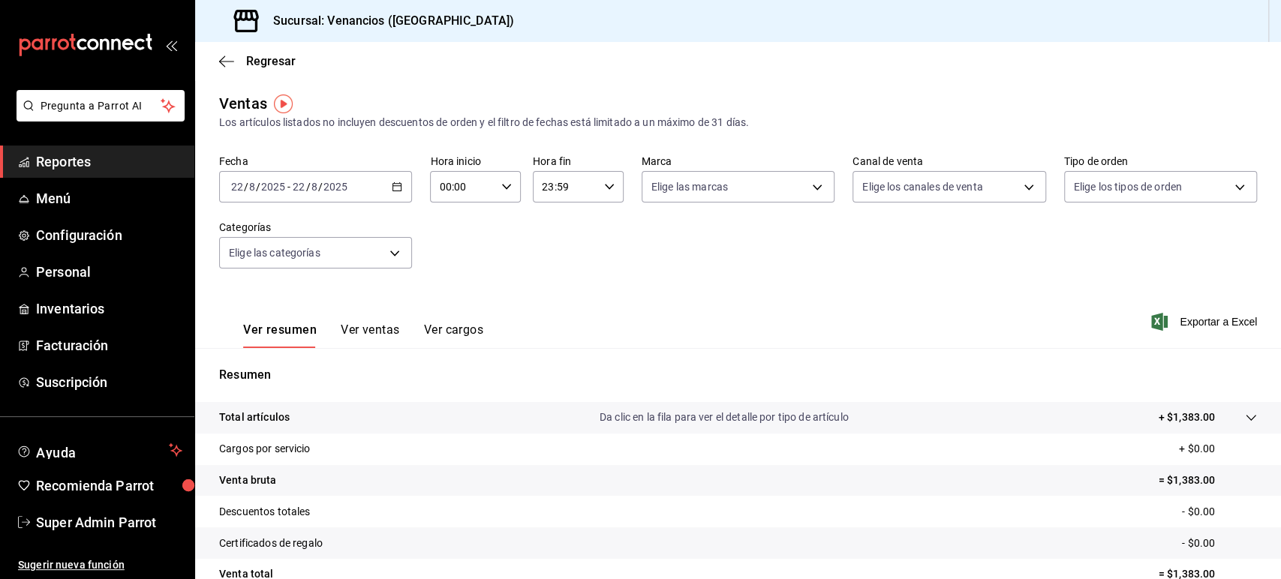
click at [401, 197] on div "[DATE] [DATE] - [DATE] [DATE]" at bounding box center [315, 187] width 193 height 32
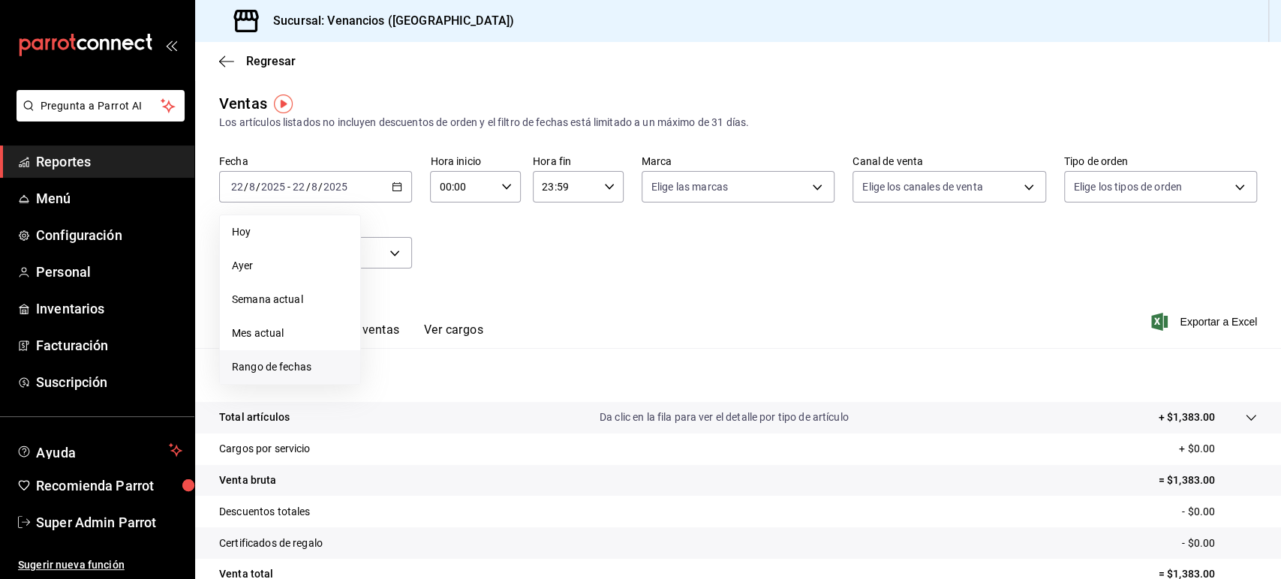
click at [292, 377] on li "Rango de fechas" at bounding box center [290, 367] width 140 height 34
click at [490, 283] on button "1" at bounding box center [498, 286] width 26 height 27
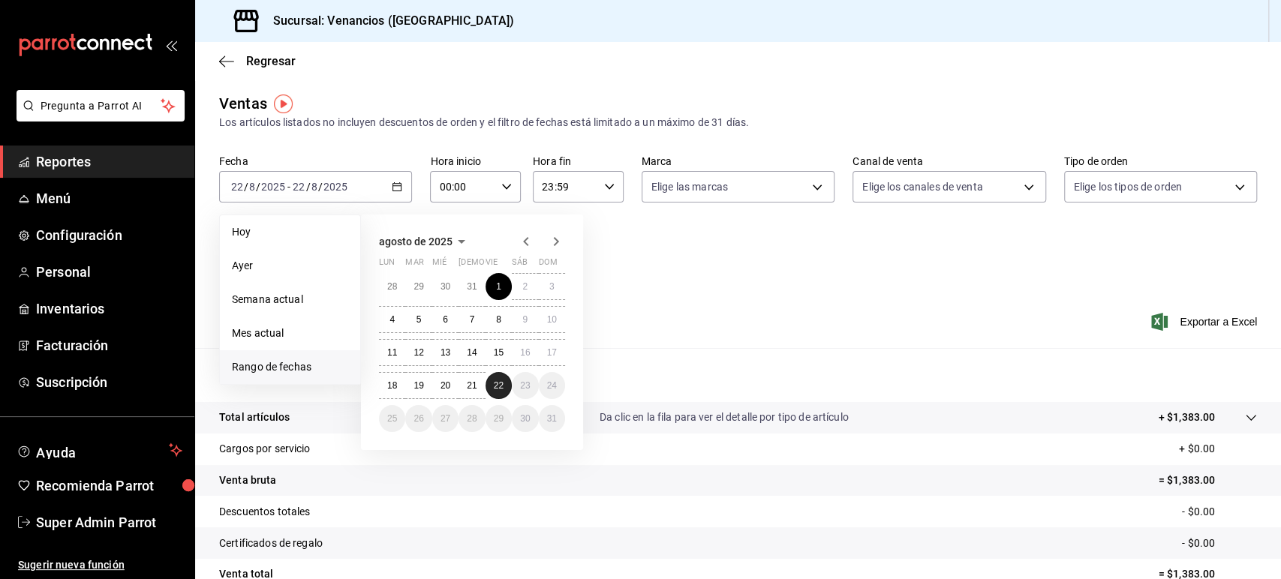
click at [492, 384] on button "22" at bounding box center [498, 385] width 26 height 27
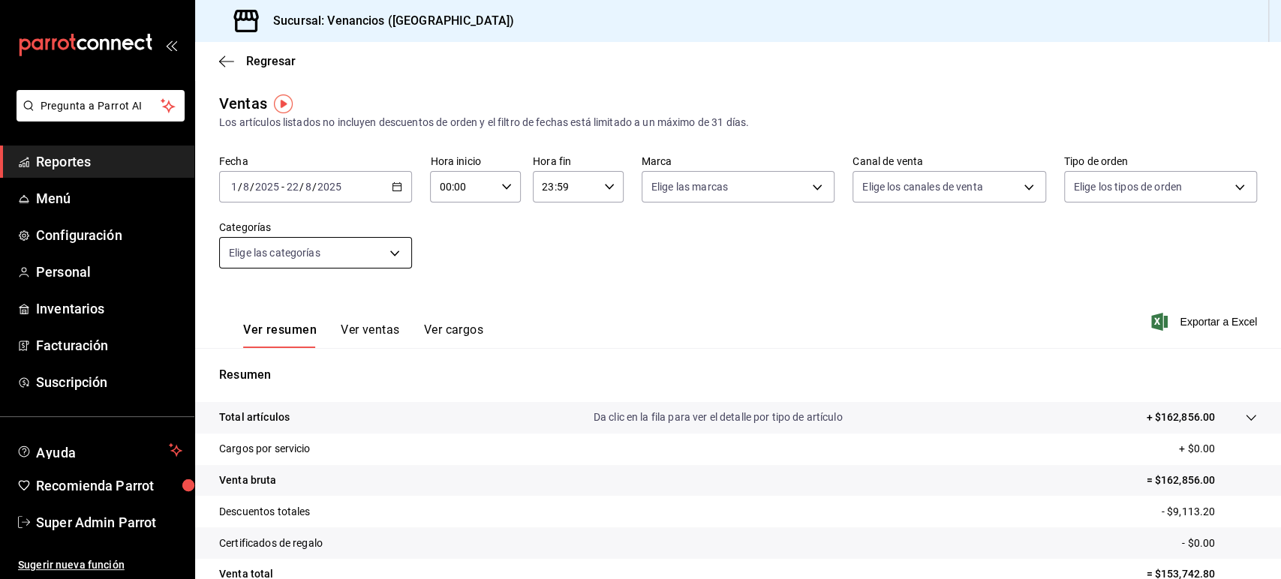
click at [383, 263] on body "Pregunta a Parrot AI Reportes Menú Configuración Personal Inventarios Facturaci…" at bounding box center [640, 289] width 1281 height 579
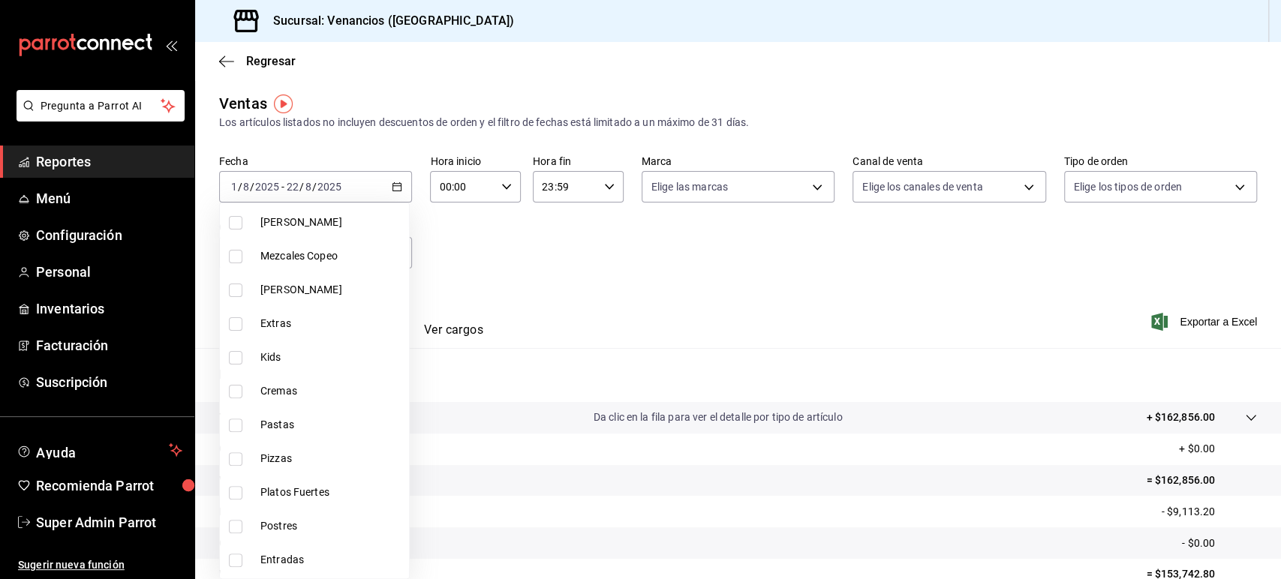
scroll to position [305, 0]
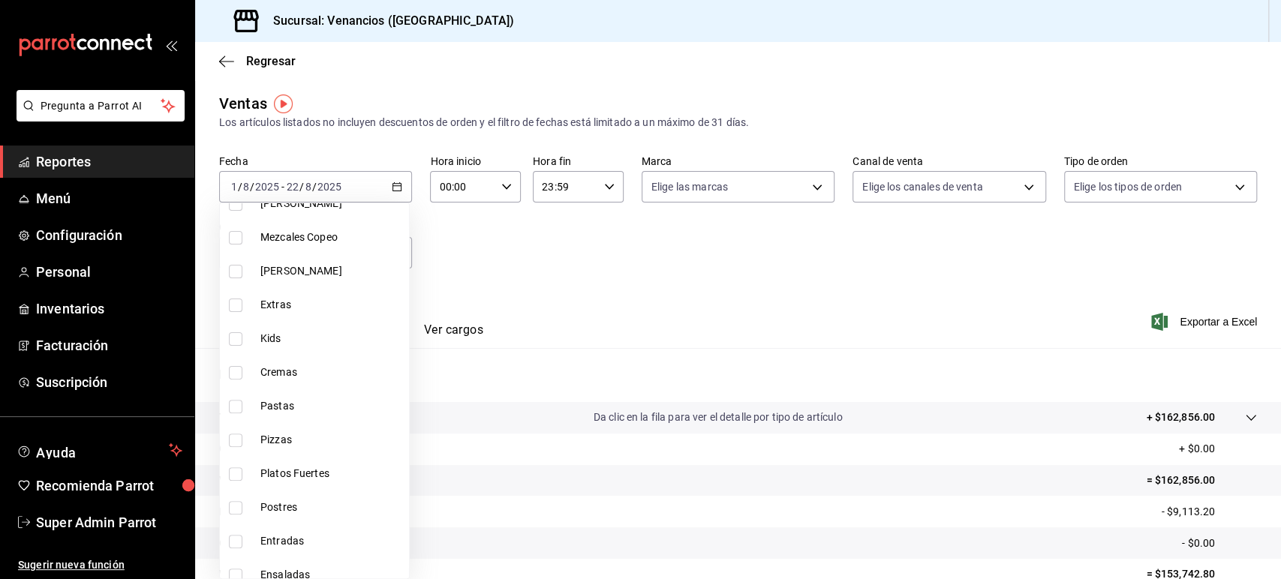
click at [302, 435] on span "Pizzas" at bounding box center [331, 440] width 143 height 16
type input "32a31b12-c24a-47ac-88ab-a17c432acd3d"
checkbox input "true"
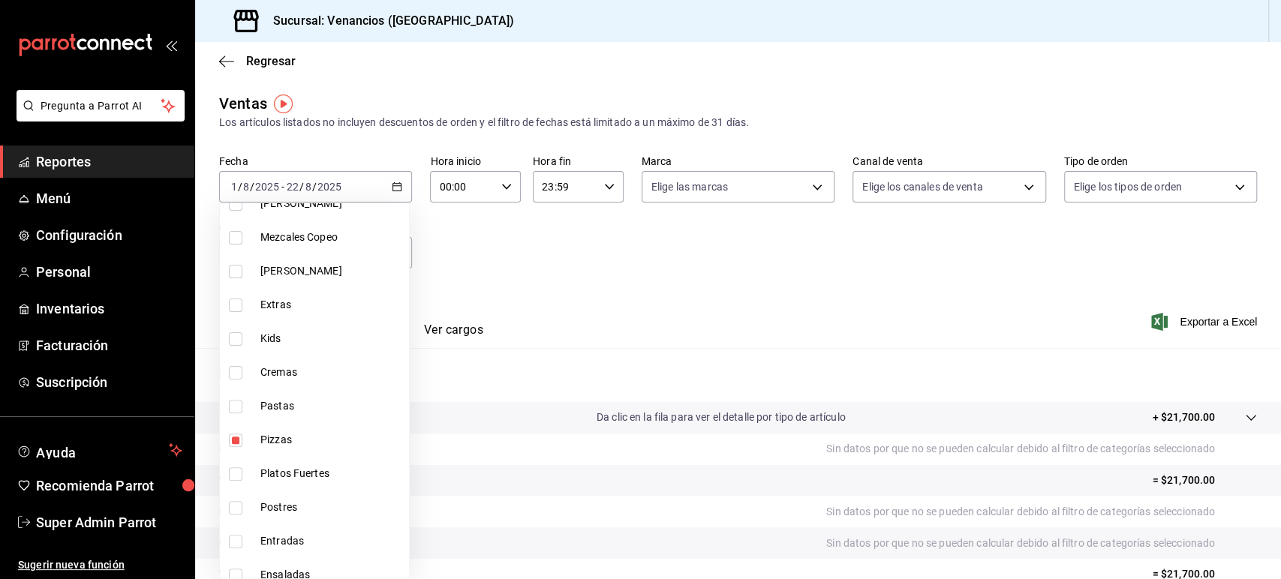
click at [496, 269] on div at bounding box center [640, 289] width 1281 height 579
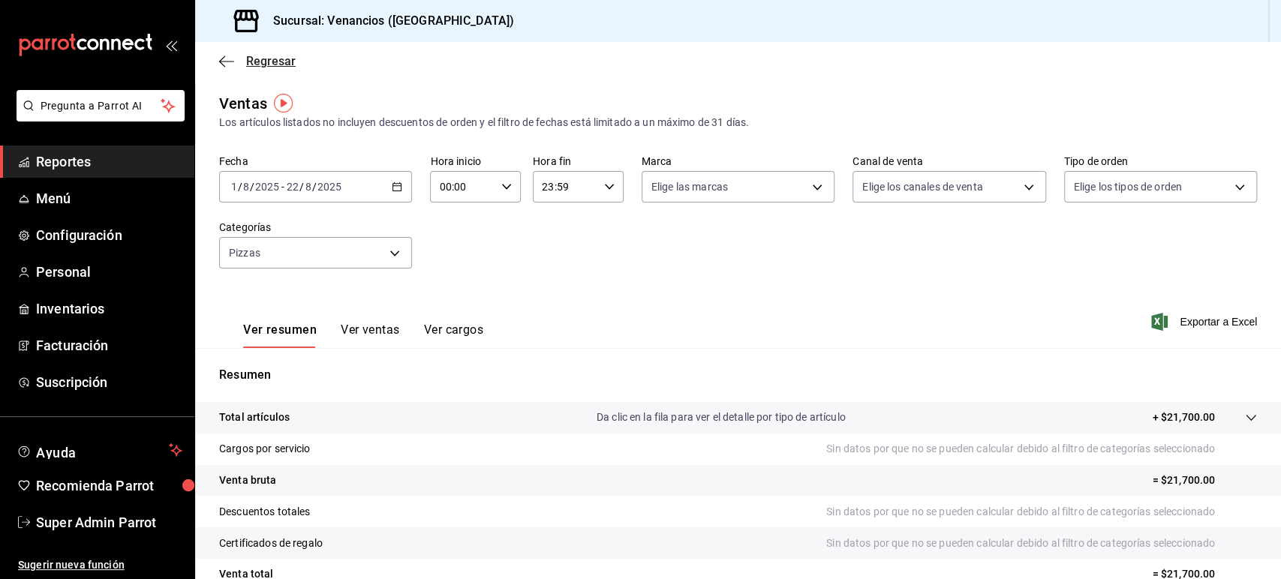
click at [224, 58] on icon "button" at bounding box center [226, 62] width 15 height 14
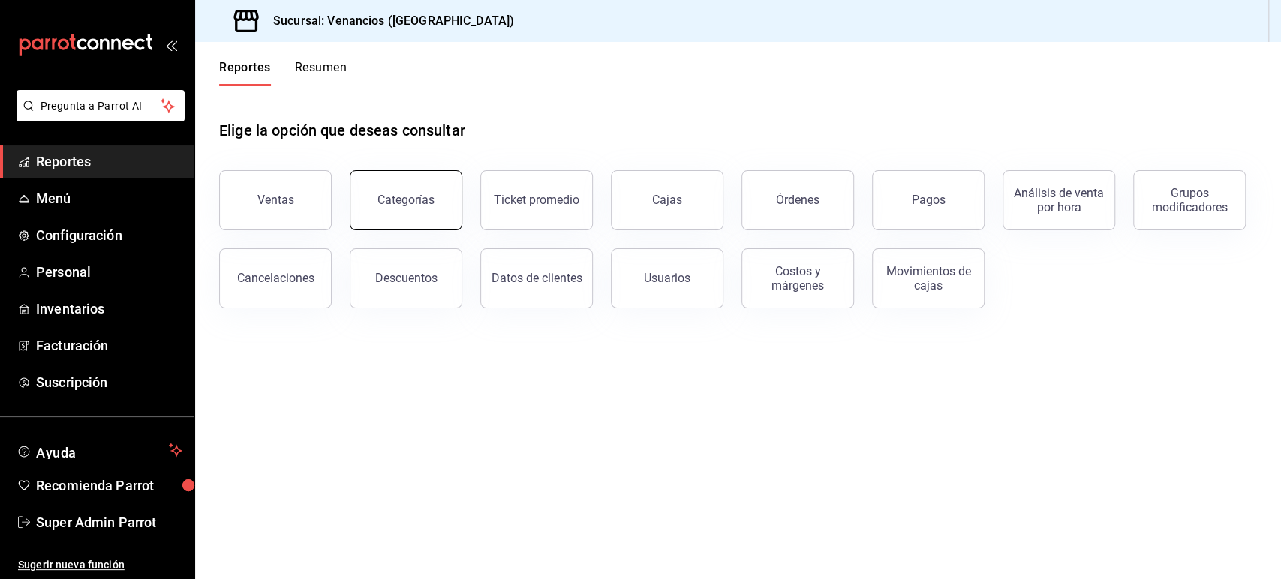
click at [433, 204] on button "Categorías" at bounding box center [406, 200] width 113 height 60
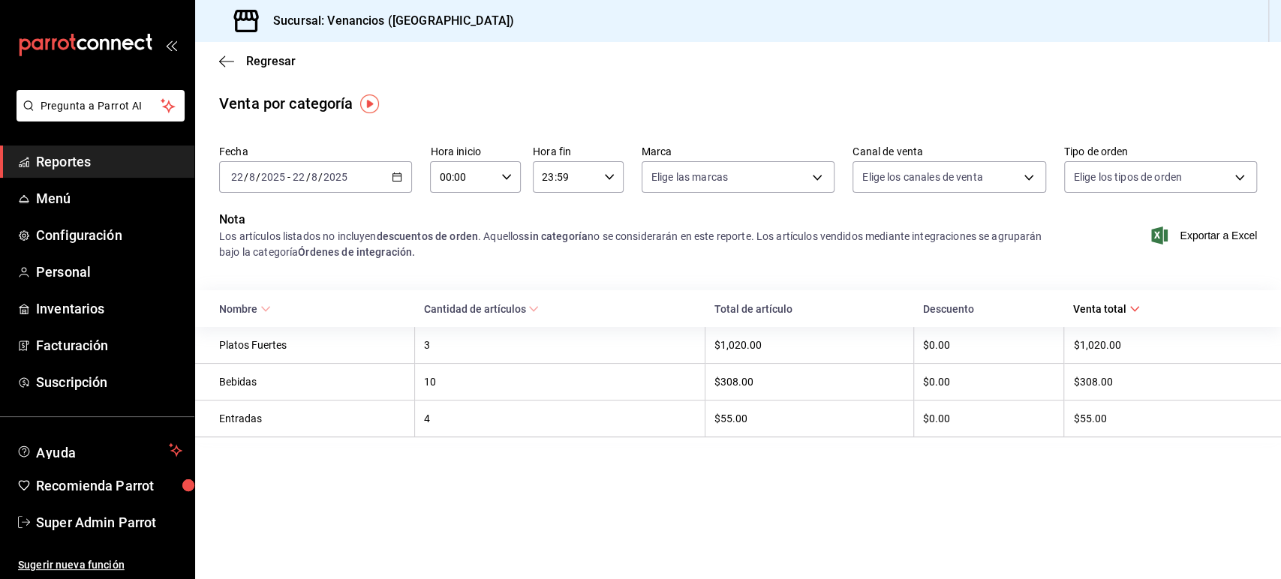
click at [395, 175] on icon "button" at bounding box center [397, 177] width 11 height 11
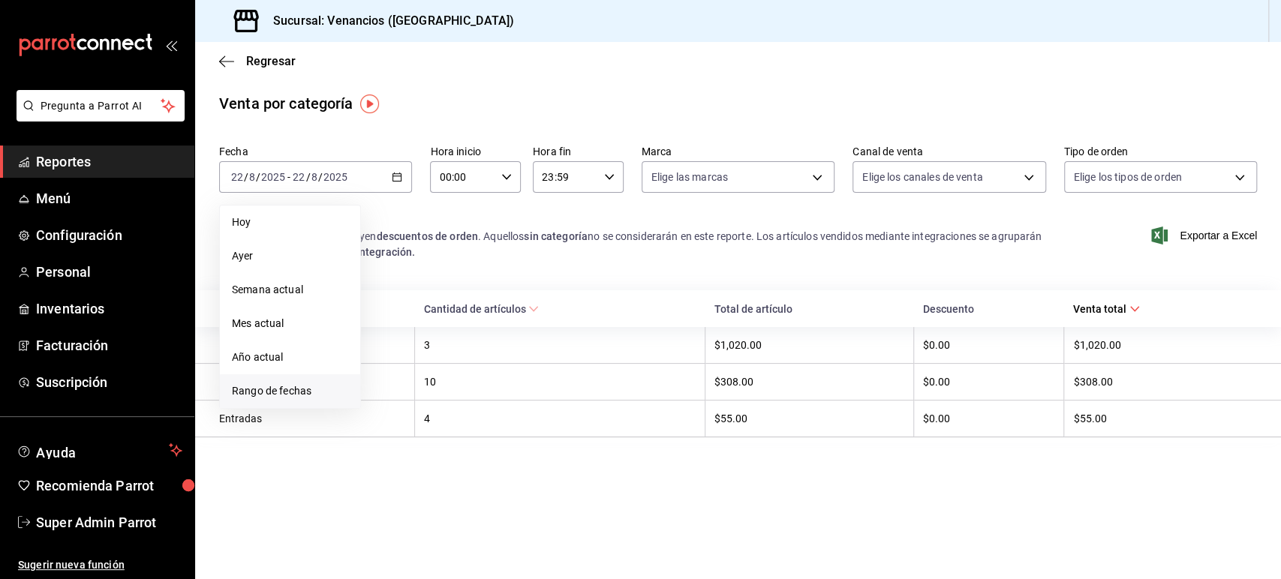
click at [288, 388] on span "Rango de fechas" at bounding box center [290, 391] width 116 height 16
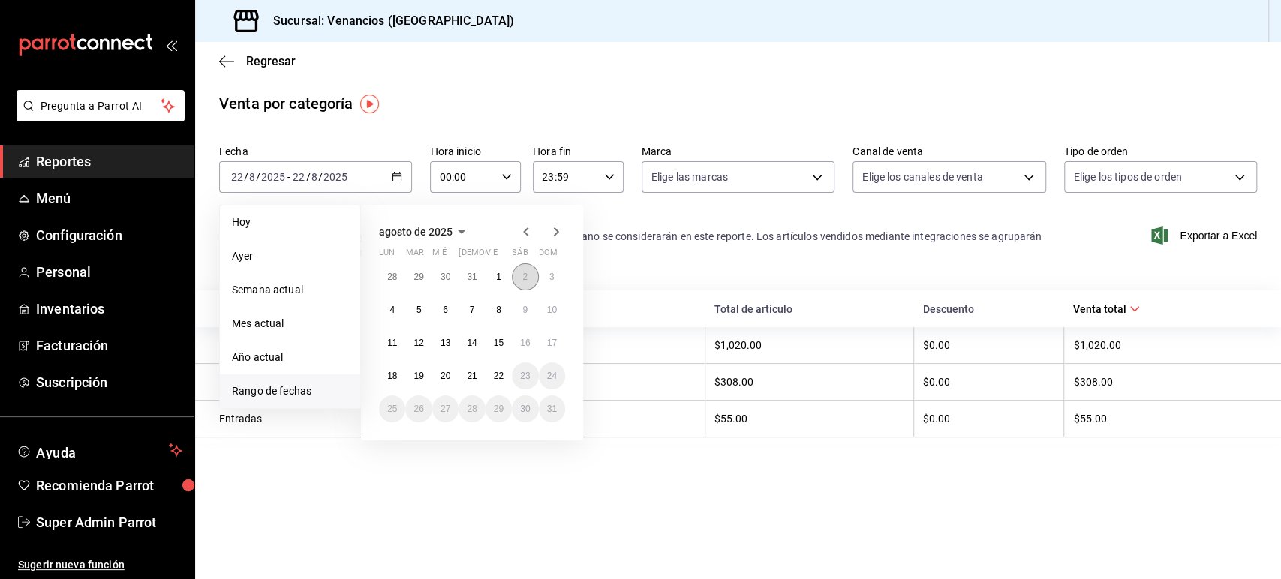
click at [514, 280] on button "2" at bounding box center [525, 276] width 26 height 27
click at [503, 277] on button "1" at bounding box center [498, 276] width 26 height 27
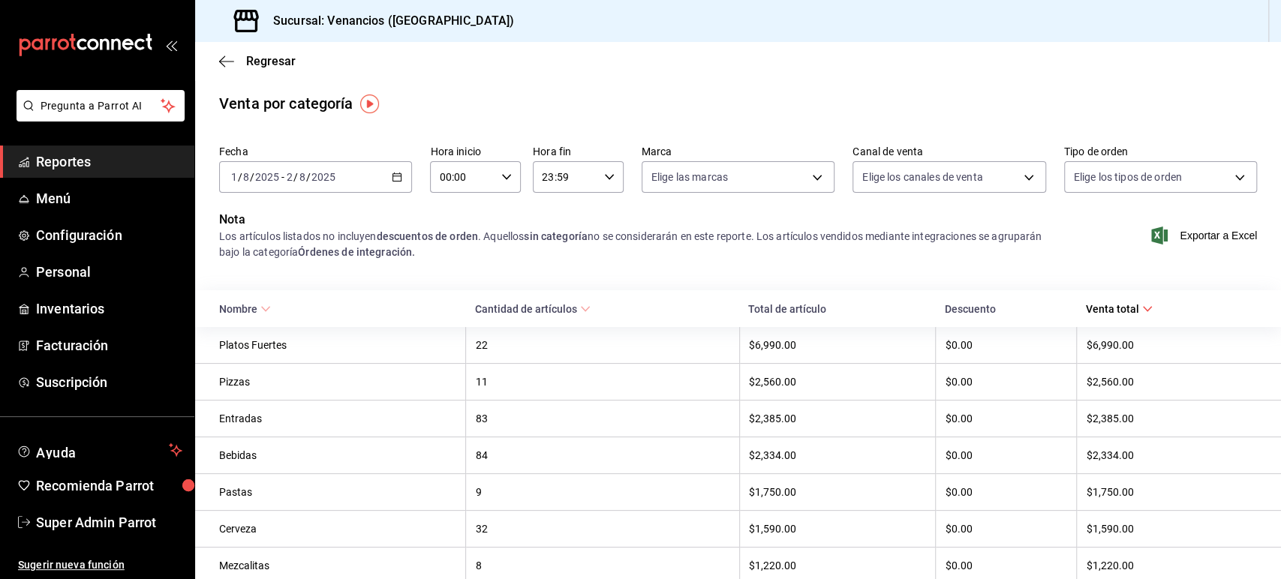
click at [384, 175] on div "[DATE] [DATE] - [DATE] [DATE]" at bounding box center [315, 177] width 193 height 32
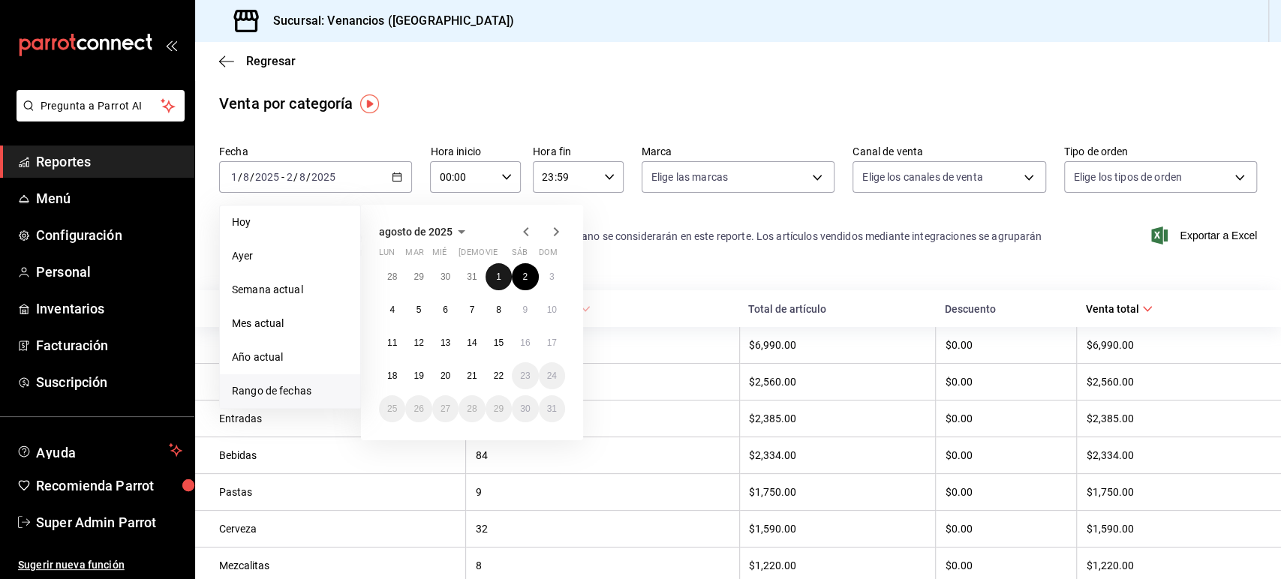
click at [500, 280] on abbr "1" at bounding box center [498, 277] width 5 height 11
click at [498, 389] on button "22" at bounding box center [498, 375] width 26 height 27
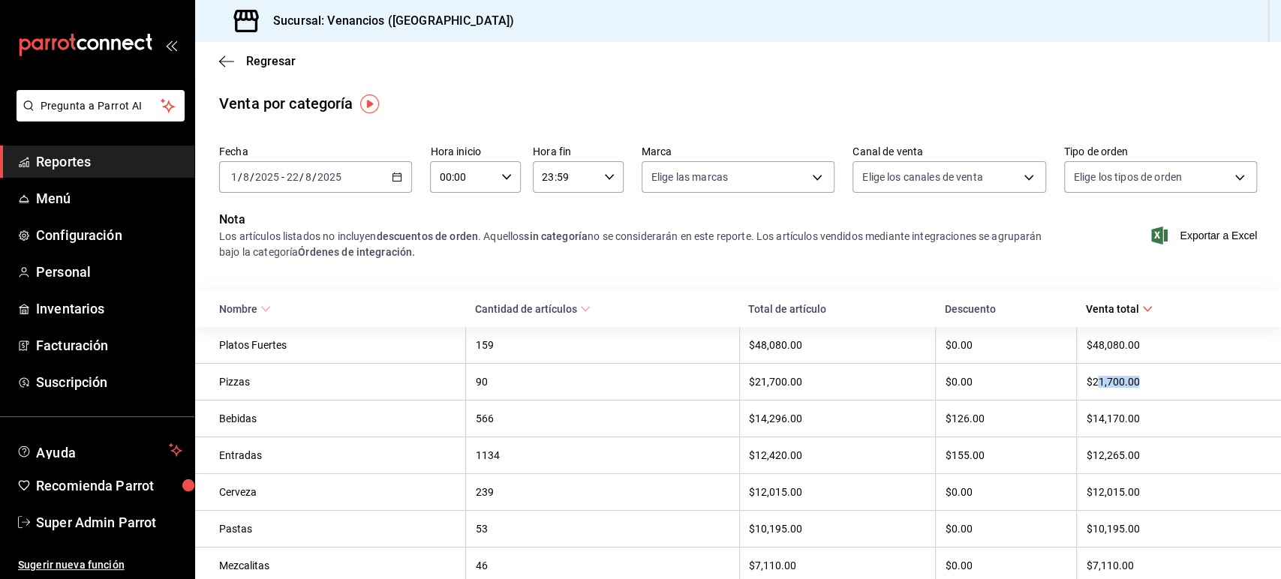
drag, startPoint x: 1088, startPoint y: 388, endPoint x: 1144, endPoint y: 386, distance: 56.3
click at [1144, 386] on div "$21,700.00" at bounding box center [1171, 382] width 171 height 12
